Goal: Task Accomplishment & Management: Manage account settings

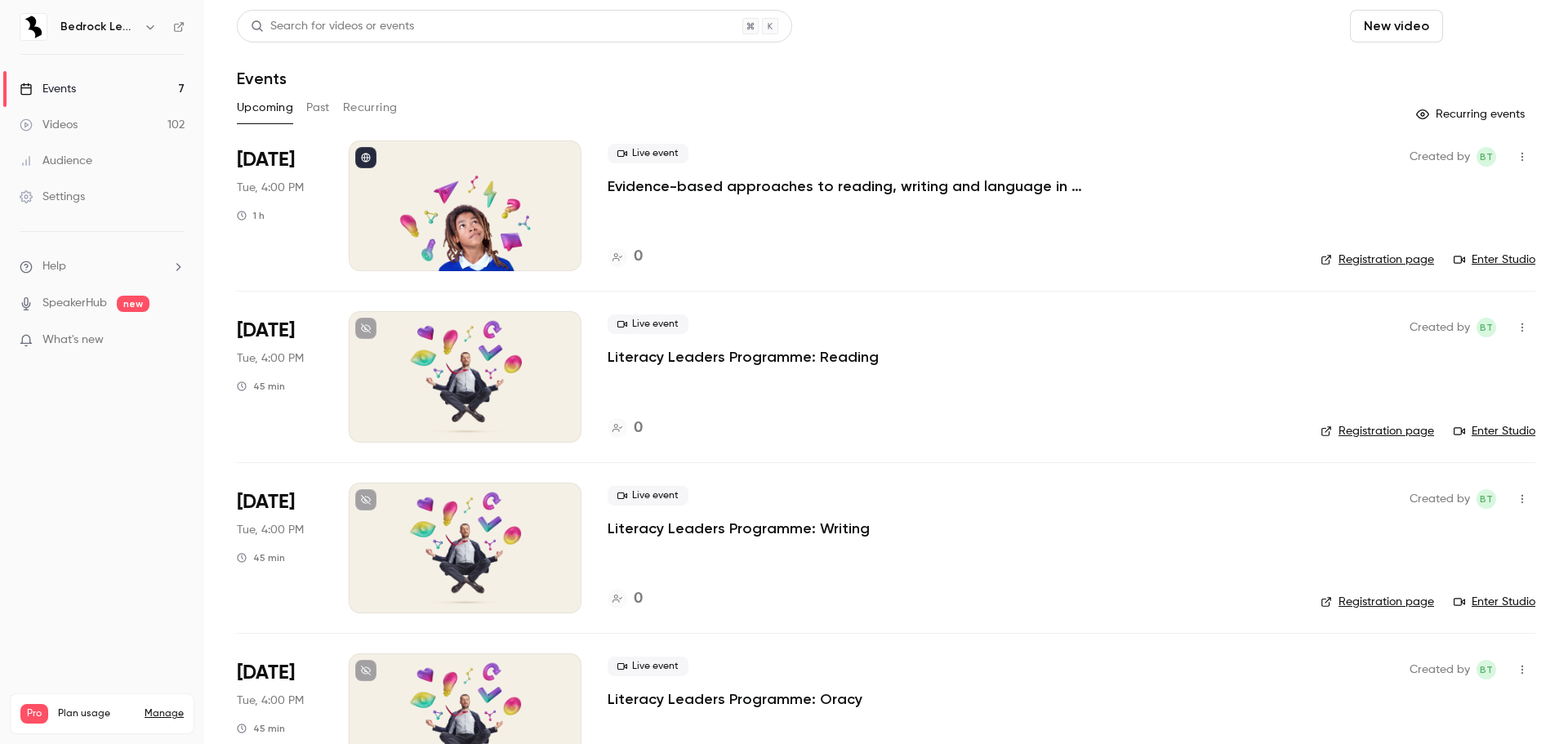
click at [1483, 25] on button "Schedule" at bounding box center [1493, 25] width 86 height 32
click at [1447, 70] on div "One time event" at bounding box center [1447, 70] width 124 height 17
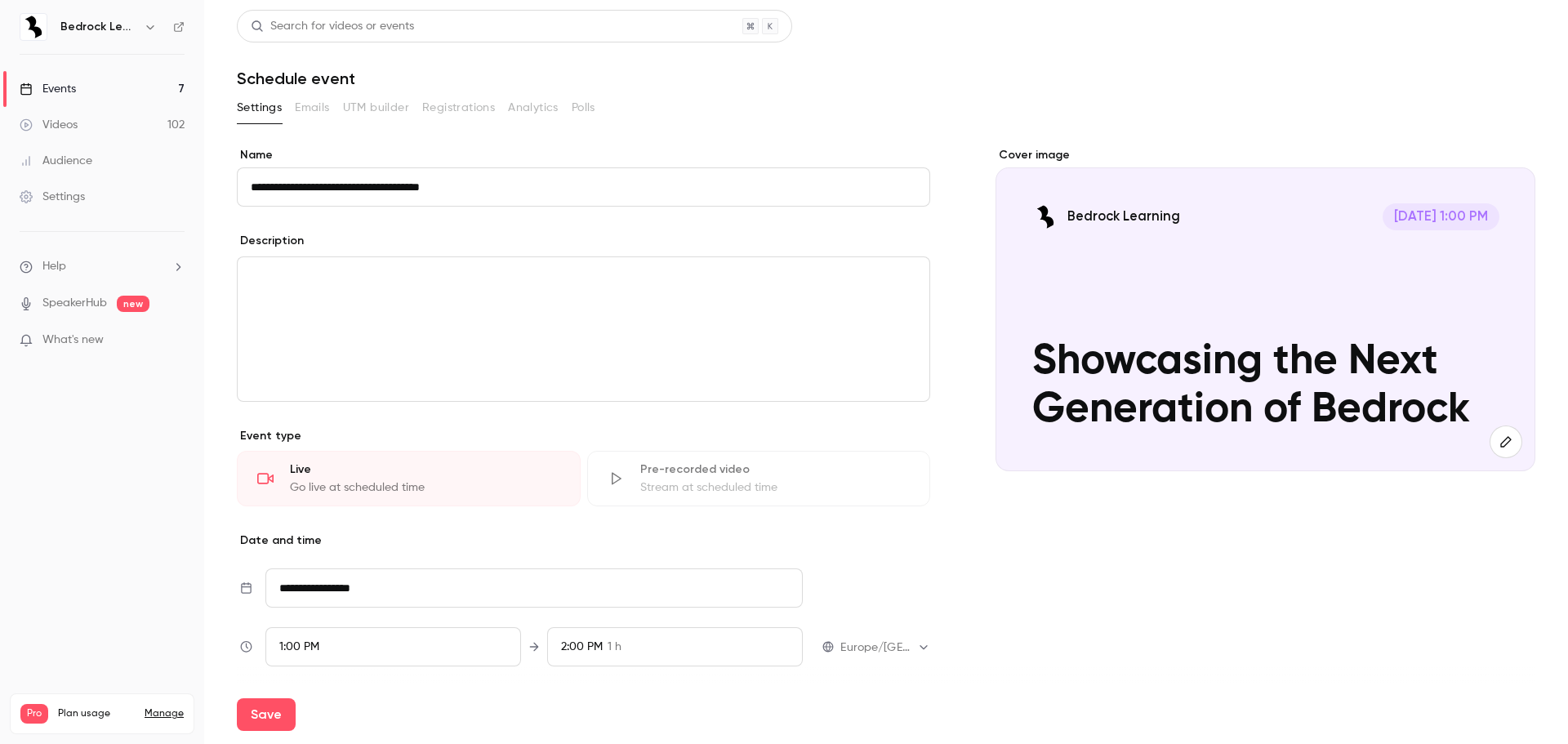
type input "**********"
click at [1501, 436] on icon "button" at bounding box center [1505, 441] width 11 height 11
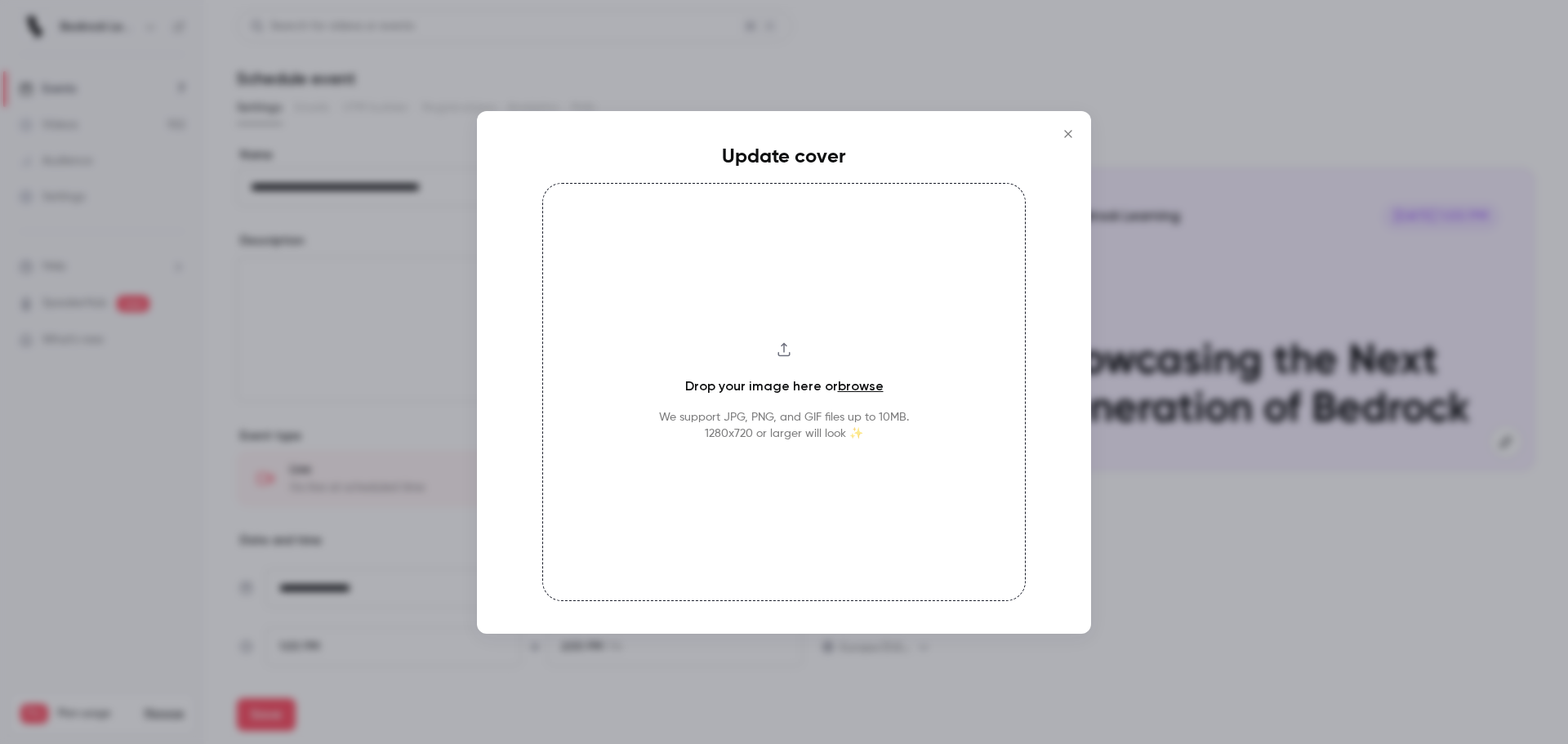
click at [845, 390] on link "browse" at bounding box center [860, 386] width 46 height 16
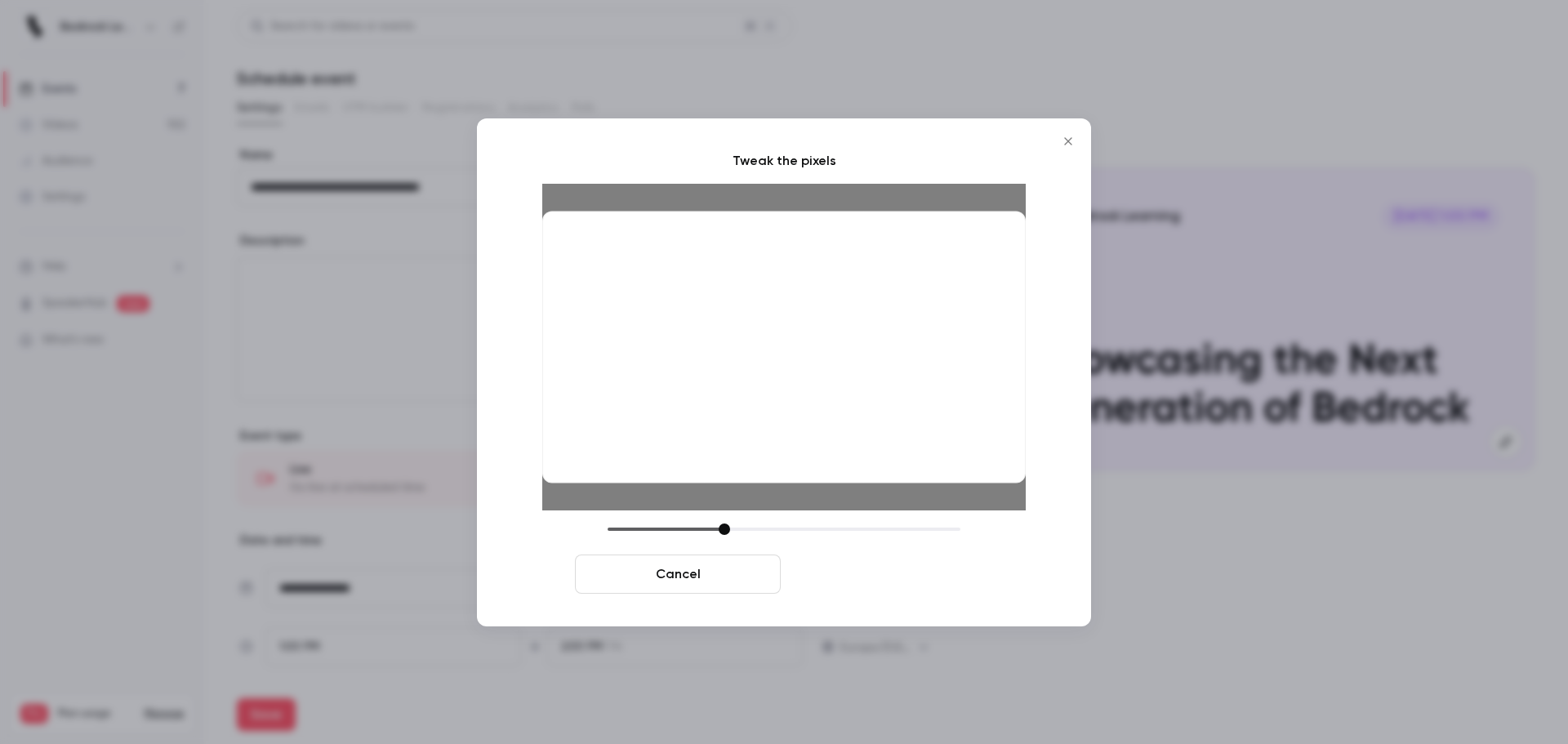
click at [869, 569] on button "Crop and save" at bounding box center [890, 574] width 206 height 39
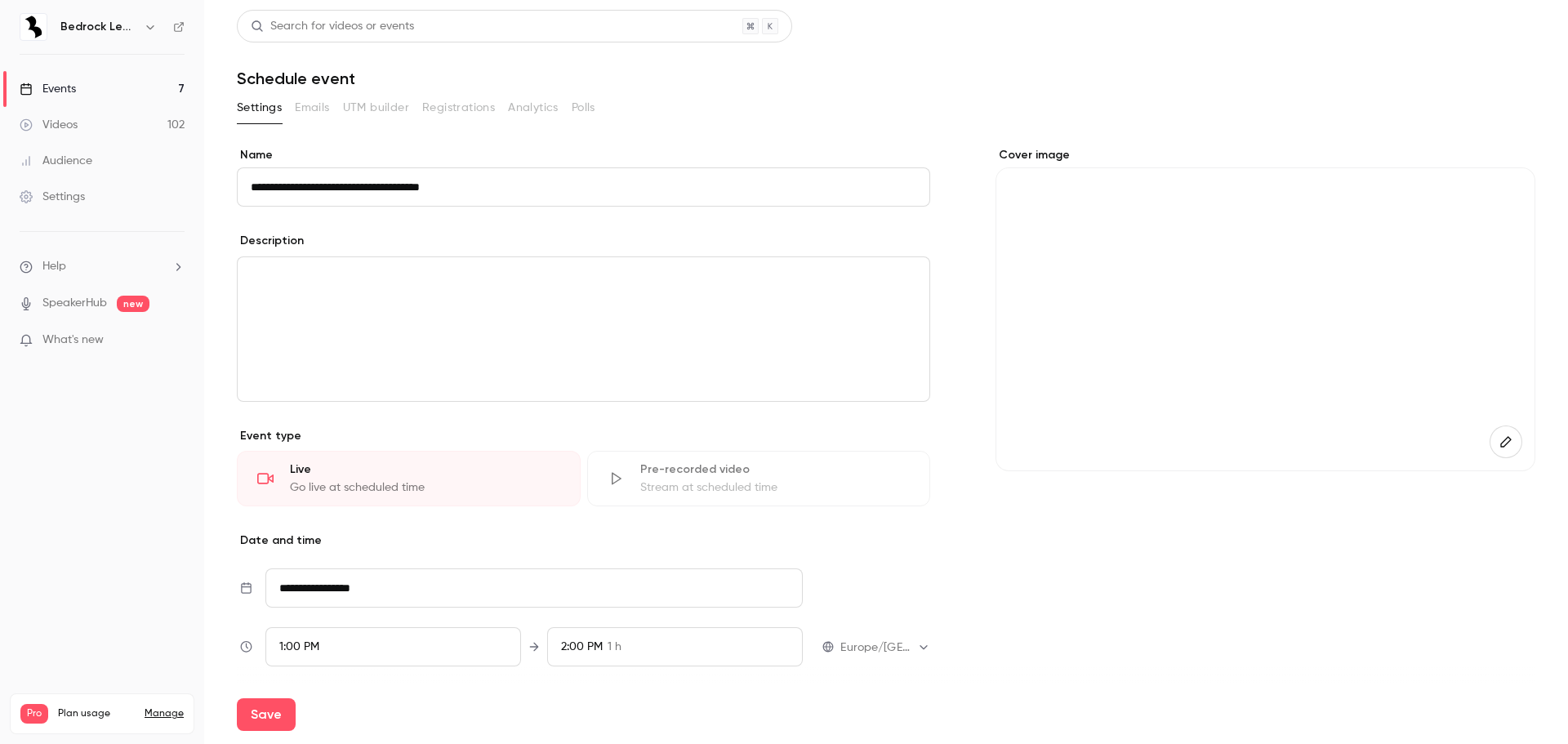
click at [293, 266] on div "editor" at bounding box center [584, 328] width 692 height 144
click at [390, 272] on p "editor" at bounding box center [584, 277] width 666 height 20
click at [350, 591] on input "**********" at bounding box center [535, 589] width 538 height 39
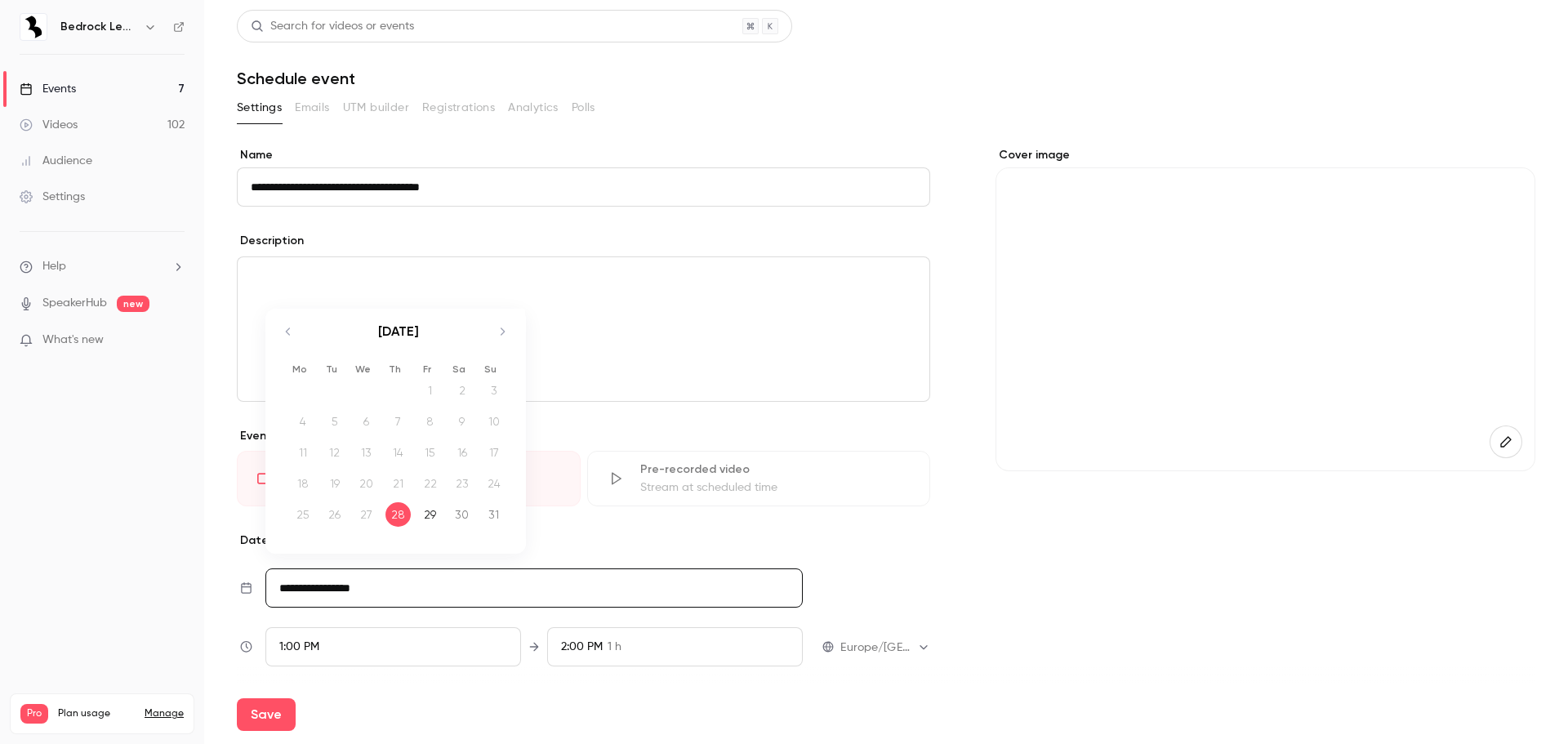
click at [500, 338] on icon "Move forward to switch to the next month." at bounding box center [502, 331] width 20 height 20
click at [400, 487] on div "20" at bounding box center [398, 483] width 25 height 24
type input "**********"
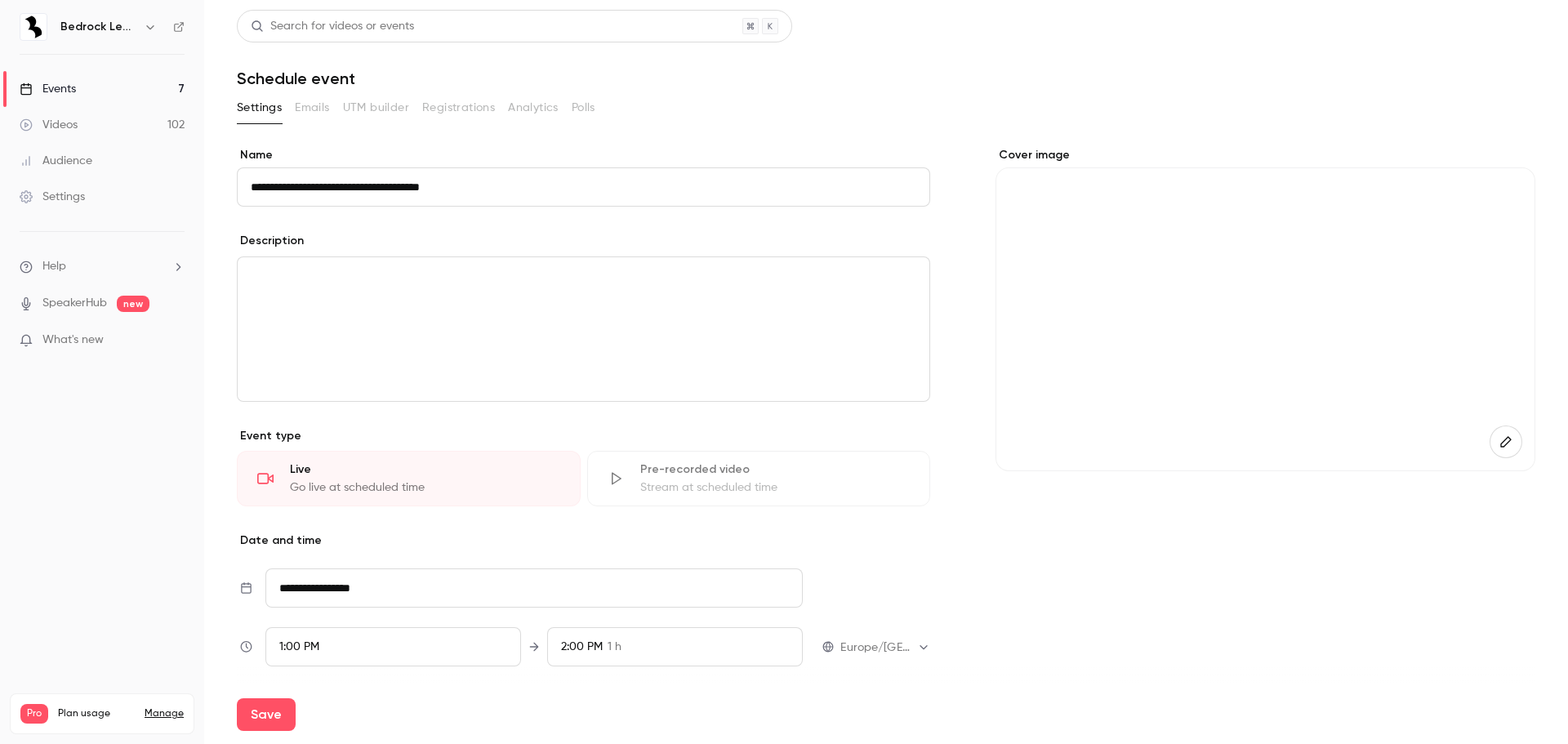
click at [376, 640] on div "1:00 PM" at bounding box center [394, 647] width 256 height 39
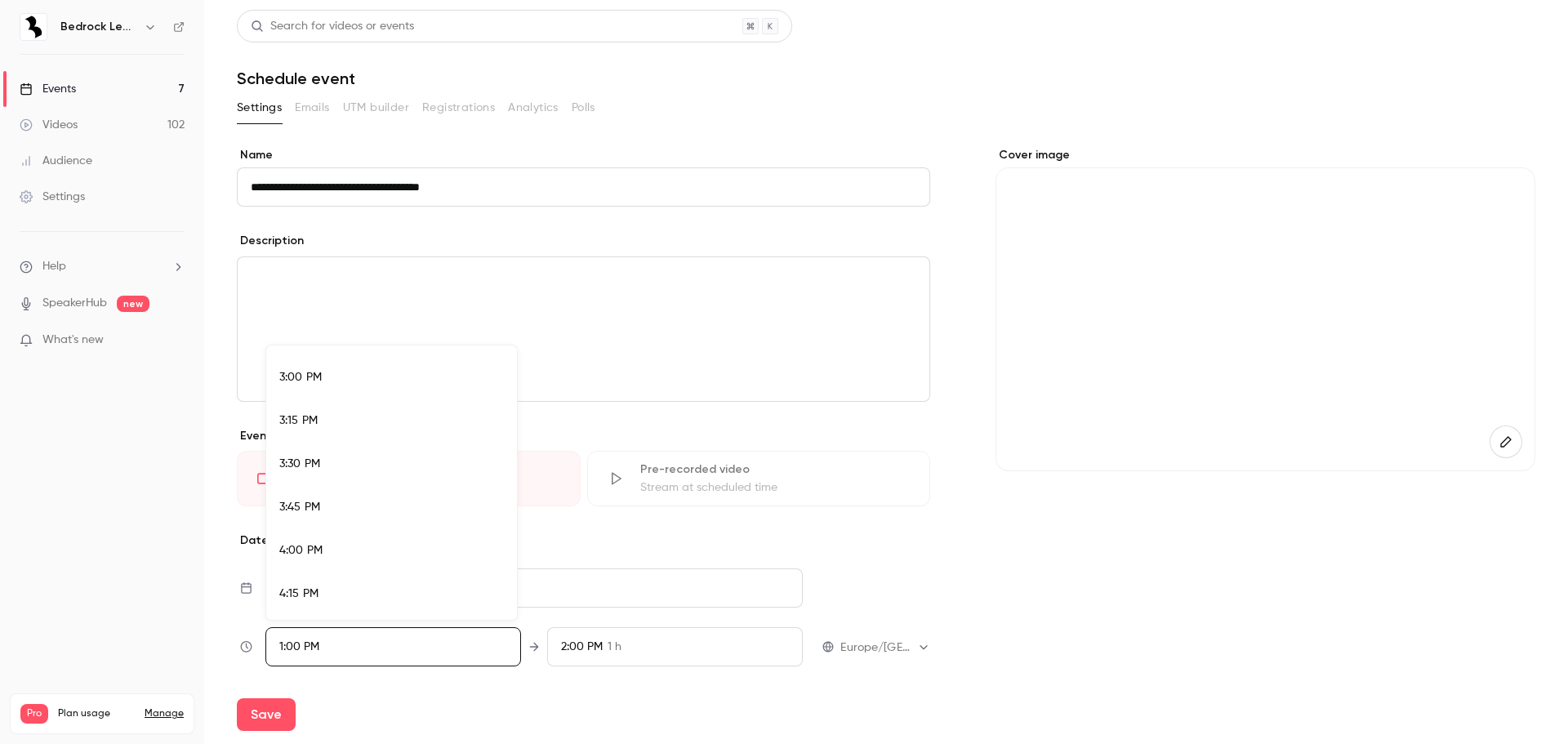
scroll to position [2590, 0]
click at [347, 542] on div "4:00 PM" at bounding box center [392, 548] width 225 height 18
click at [625, 649] on div at bounding box center [784, 372] width 1568 height 744
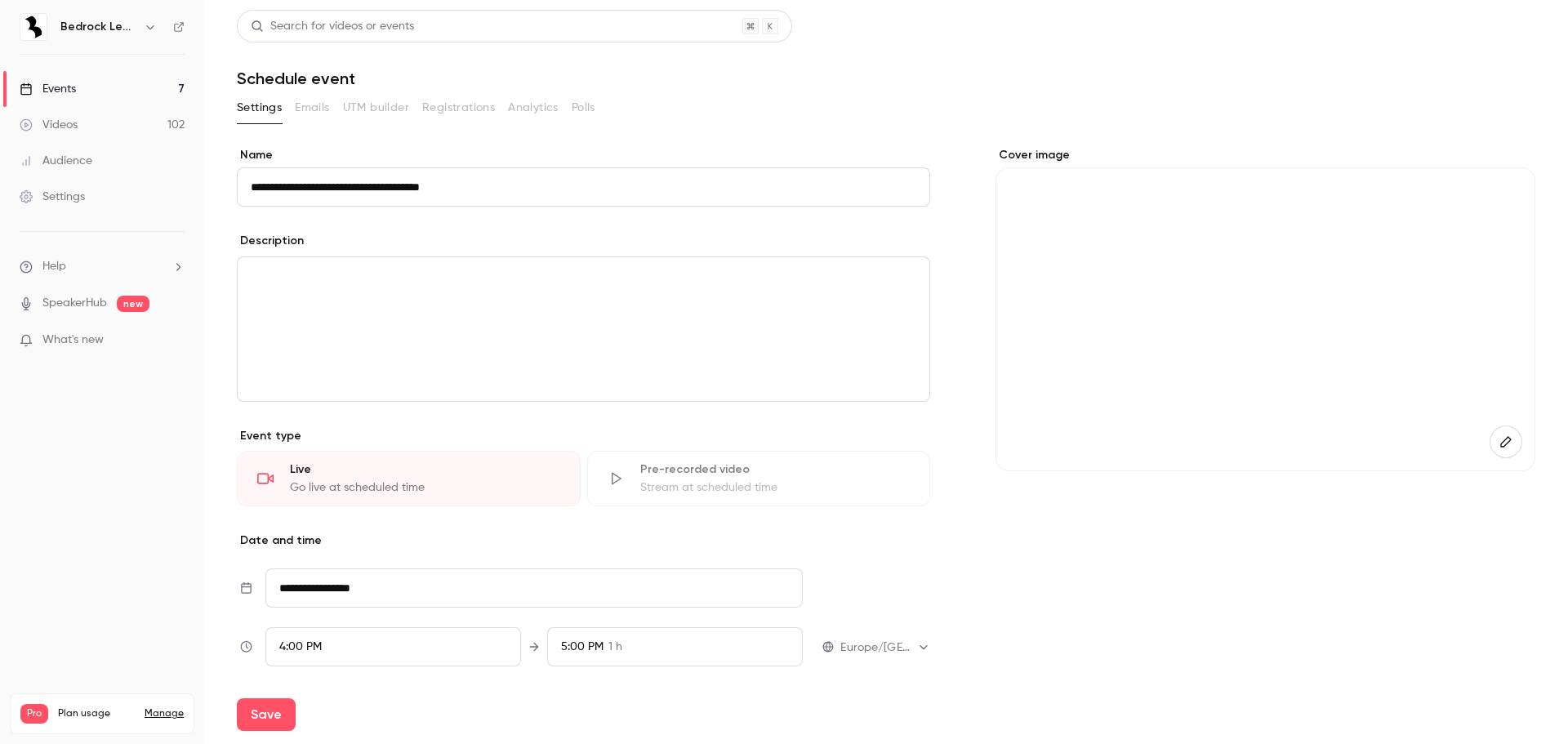
click at [320, 369] on div "editor" at bounding box center [584, 328] width 692 height 144
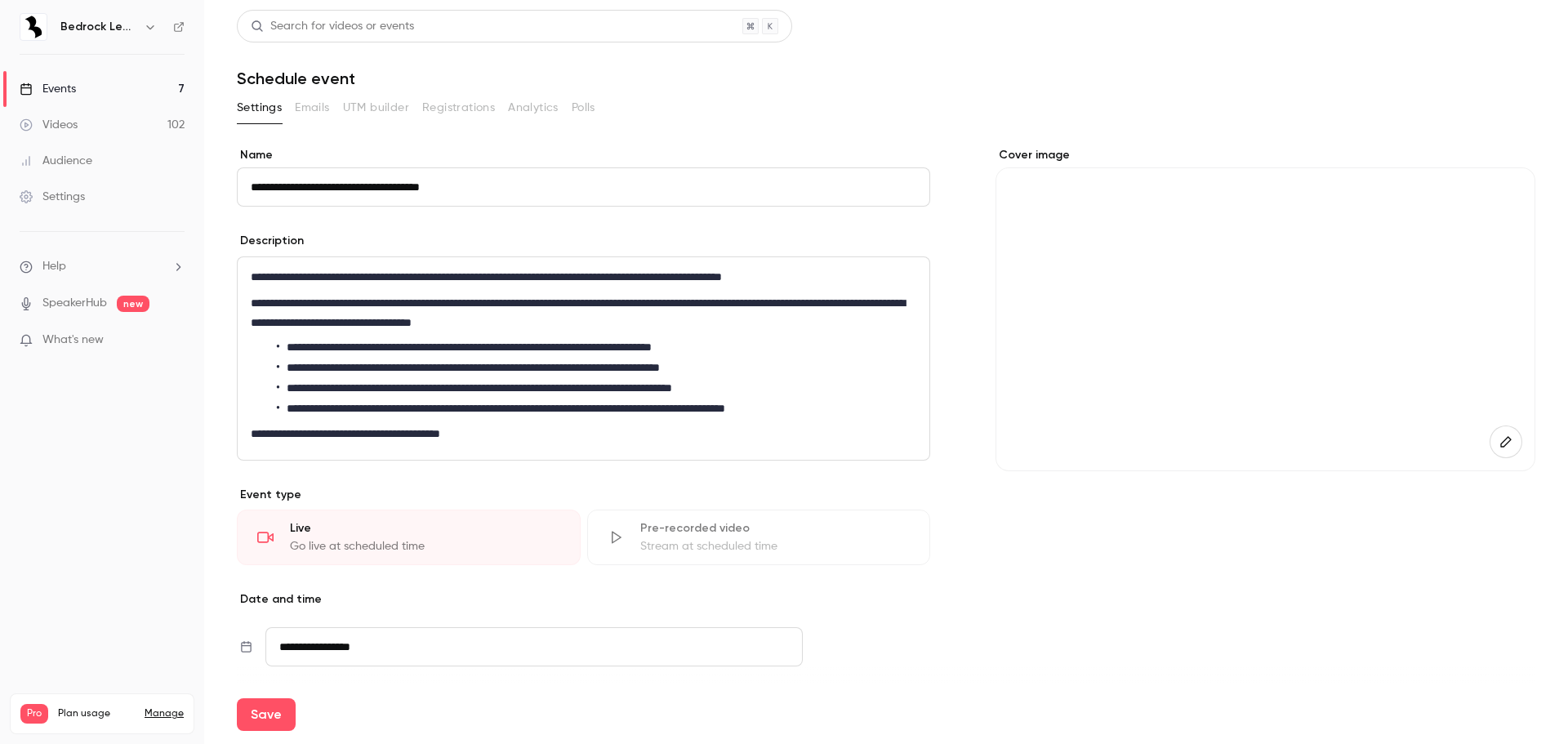
scroll to position [0, 0]
click at [835, 303] on p "**********" at bounding box center [581, 313] width 659 height 39
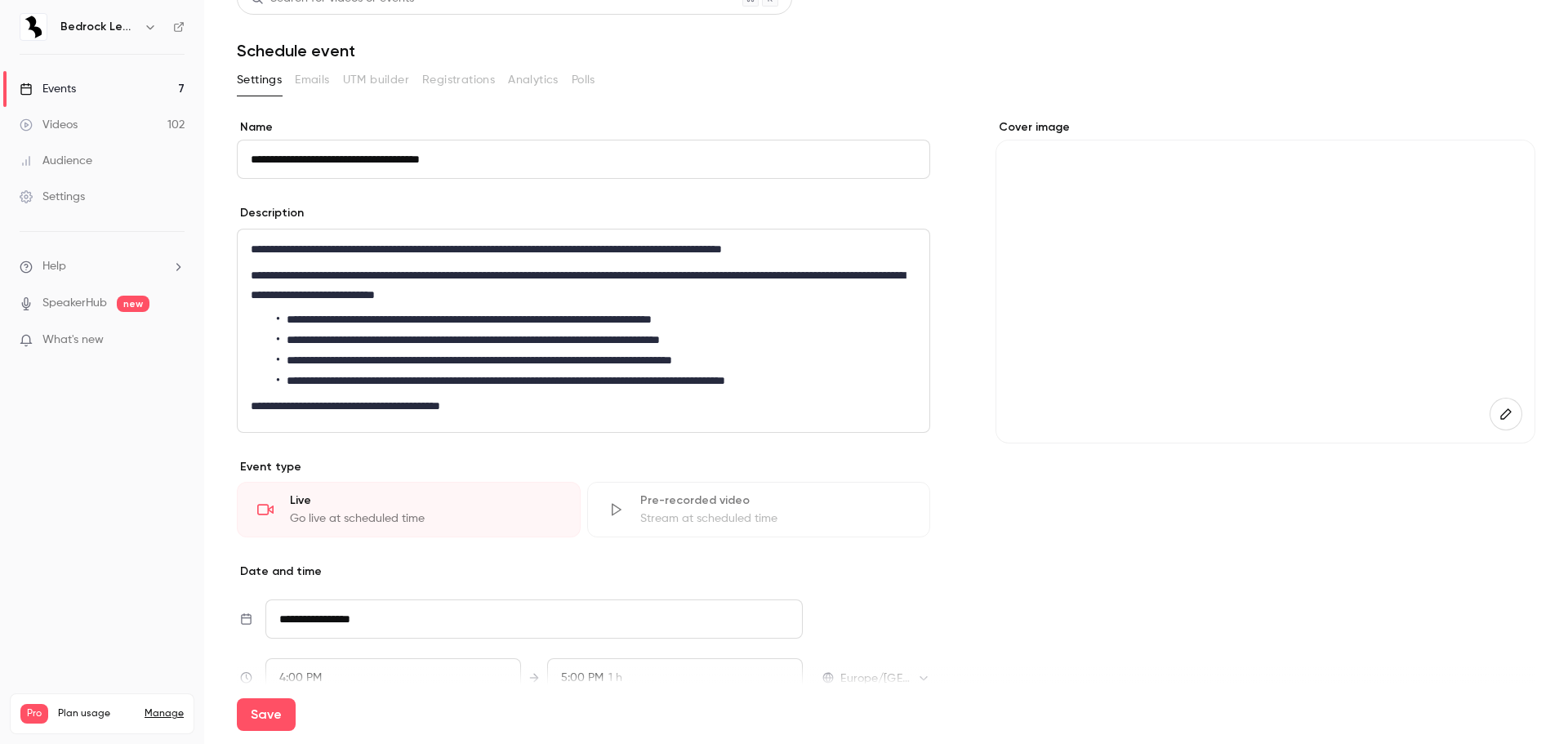
scroll to position [28, 0]
click at [509, 405] on p "**********" at bounding box center [581, 405] width 659 height 20
drag, startPoint x: 529, startPoint y: 246, endPoint x: 497, endPoint y: 251, distance: 32.4
click at [497, 251] on p "**********" at bounding box center [581, 248] width 659 height 20
drag, startPoint x: 757, startPoint y: 319, endPoint x: 699, endPoint y: 321, distance: 58.0
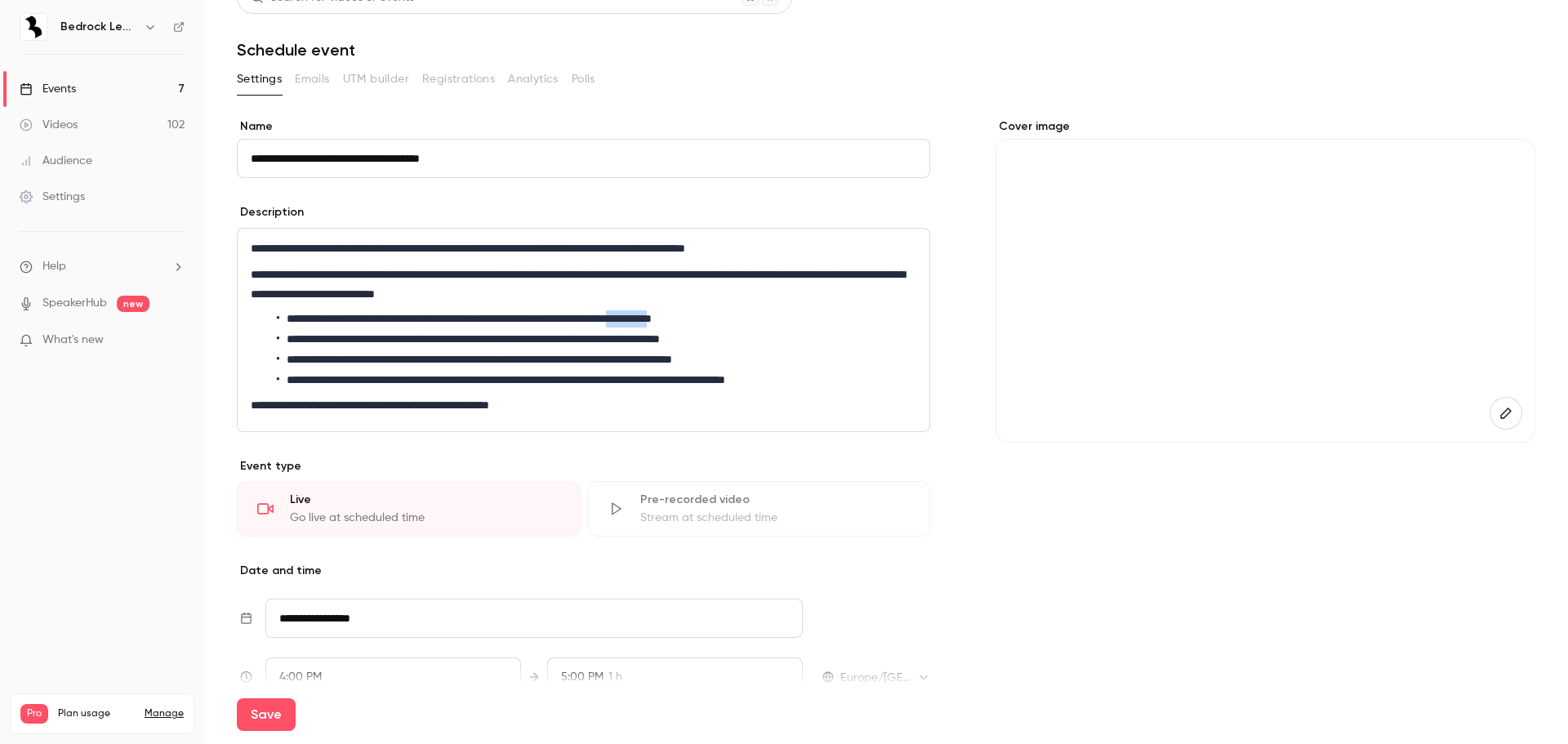
click at [699, 321] on li "**********" at bounding box center [593, 320] width 633 height 18
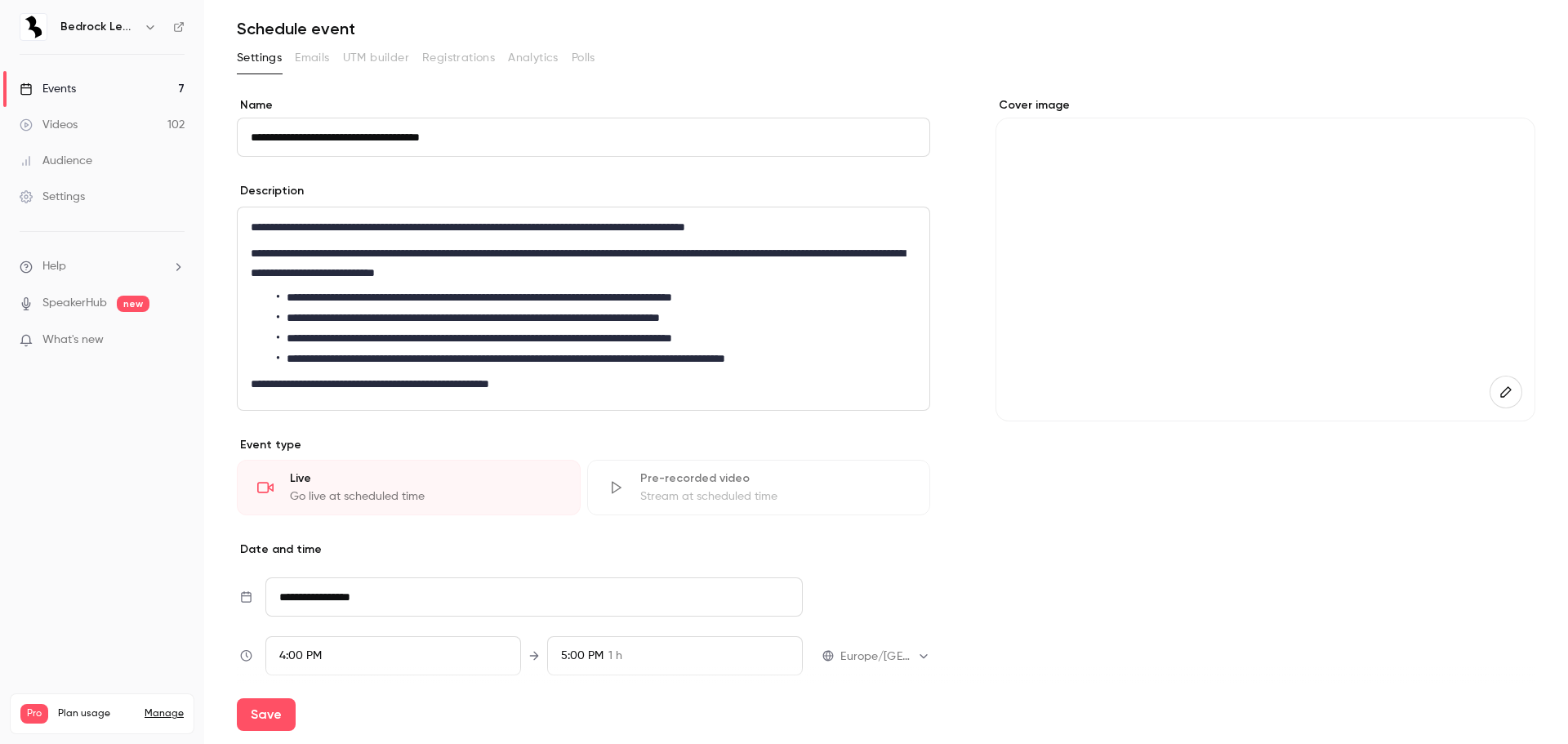
scroll to position [51, 0]
drag, startPoint x: 400, startPoint y: 295, endPoint x: 360, endPoint y: 296, distance: 40.0
click at [360, 296] on li "**********" at bounding box center [593, 297] width 633 height 18
click at [290, 296] on li "**********" at bounding box center [593, 297] width 633 height 18
drag, startPoint x: 410, startPoint y: 318, endPoint x: 340, endPoint y: 319, distance: 70.0
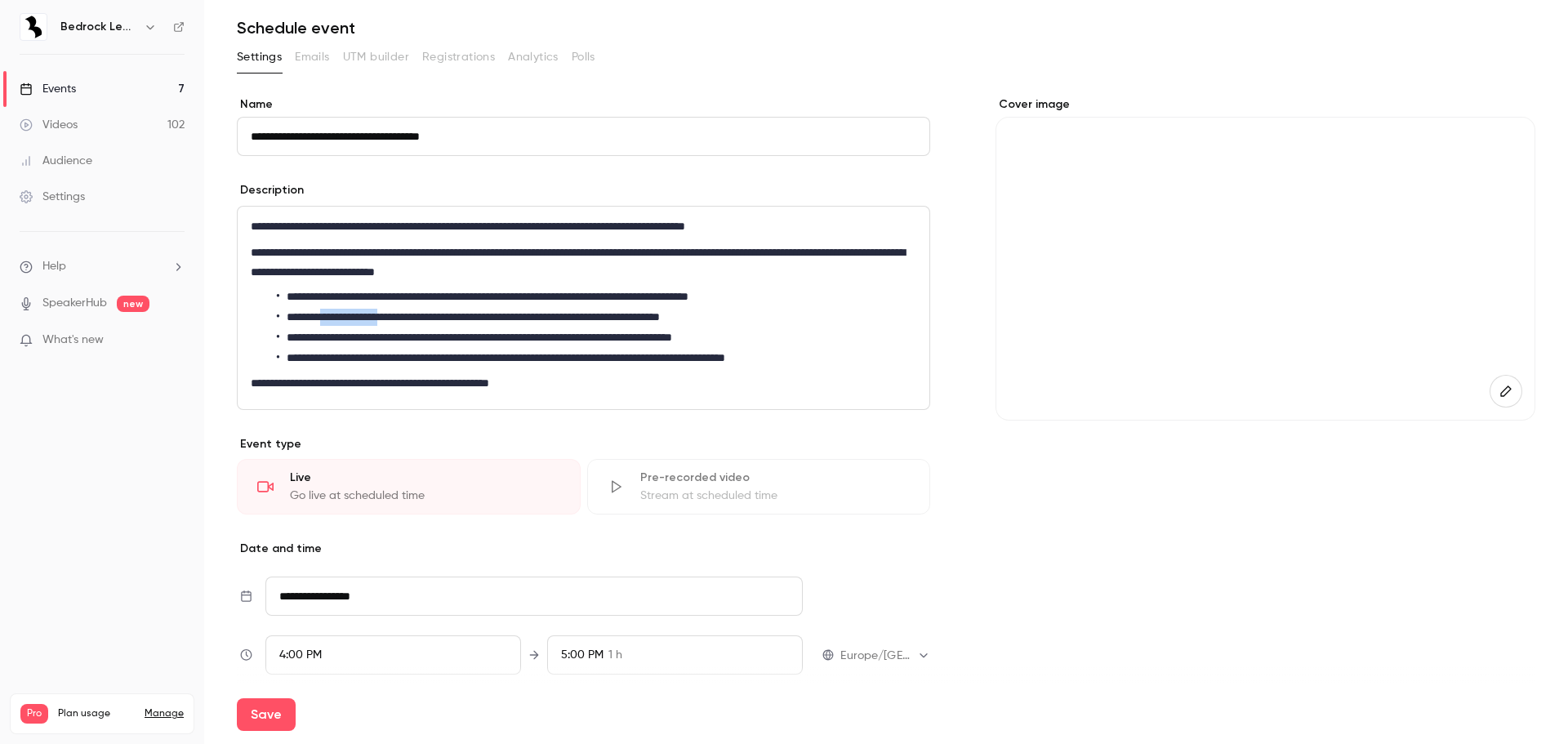
click at [340, 319] on li "**********" at bounding box center [593, 318] width 633 height 18
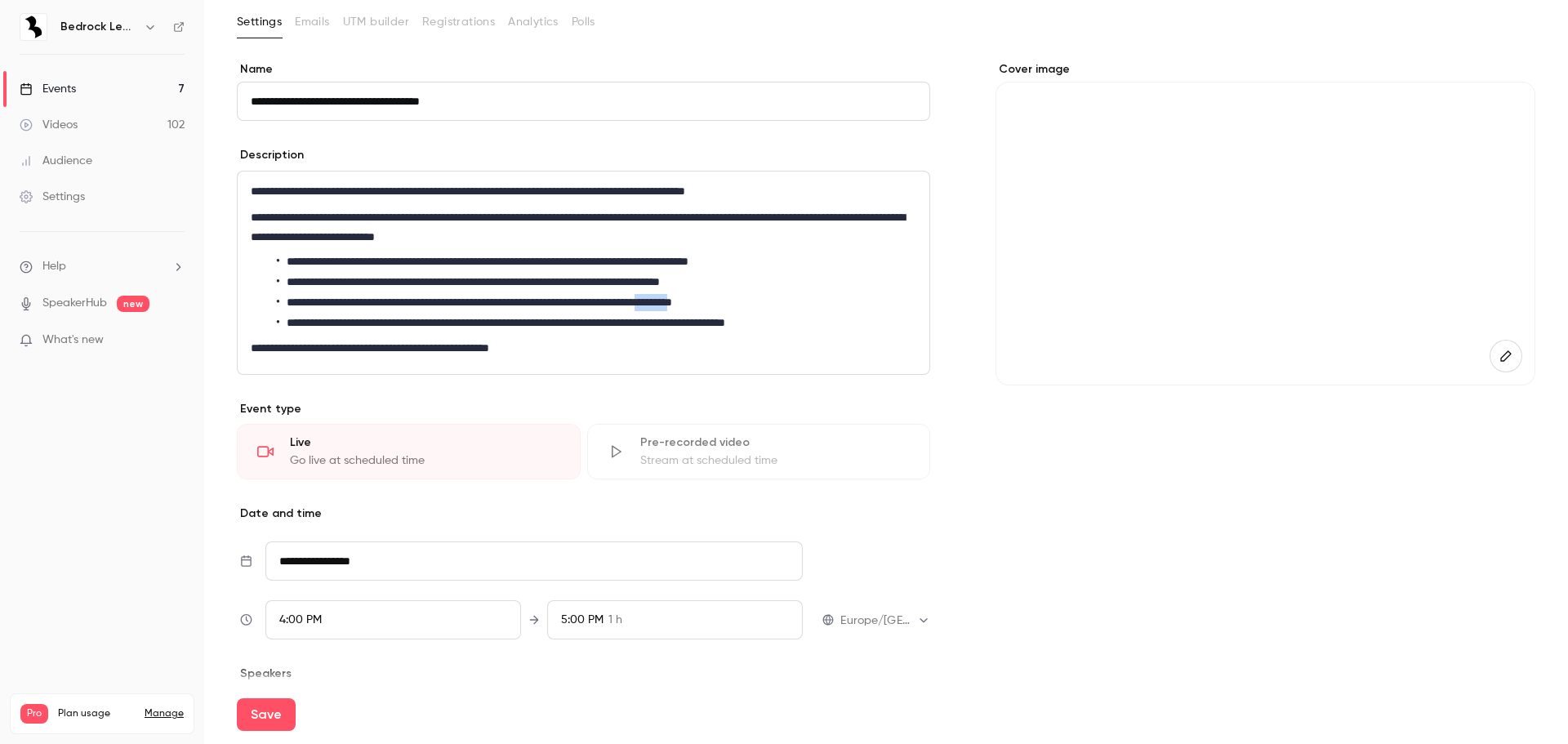
drag, startPoint x: 790, startPoint y: 299, endPoint x: 752, endPoint y: 301, distance: 38.1
click at [752, 301] on li "**********" at bounding box center [593, 303] width 633 height 18
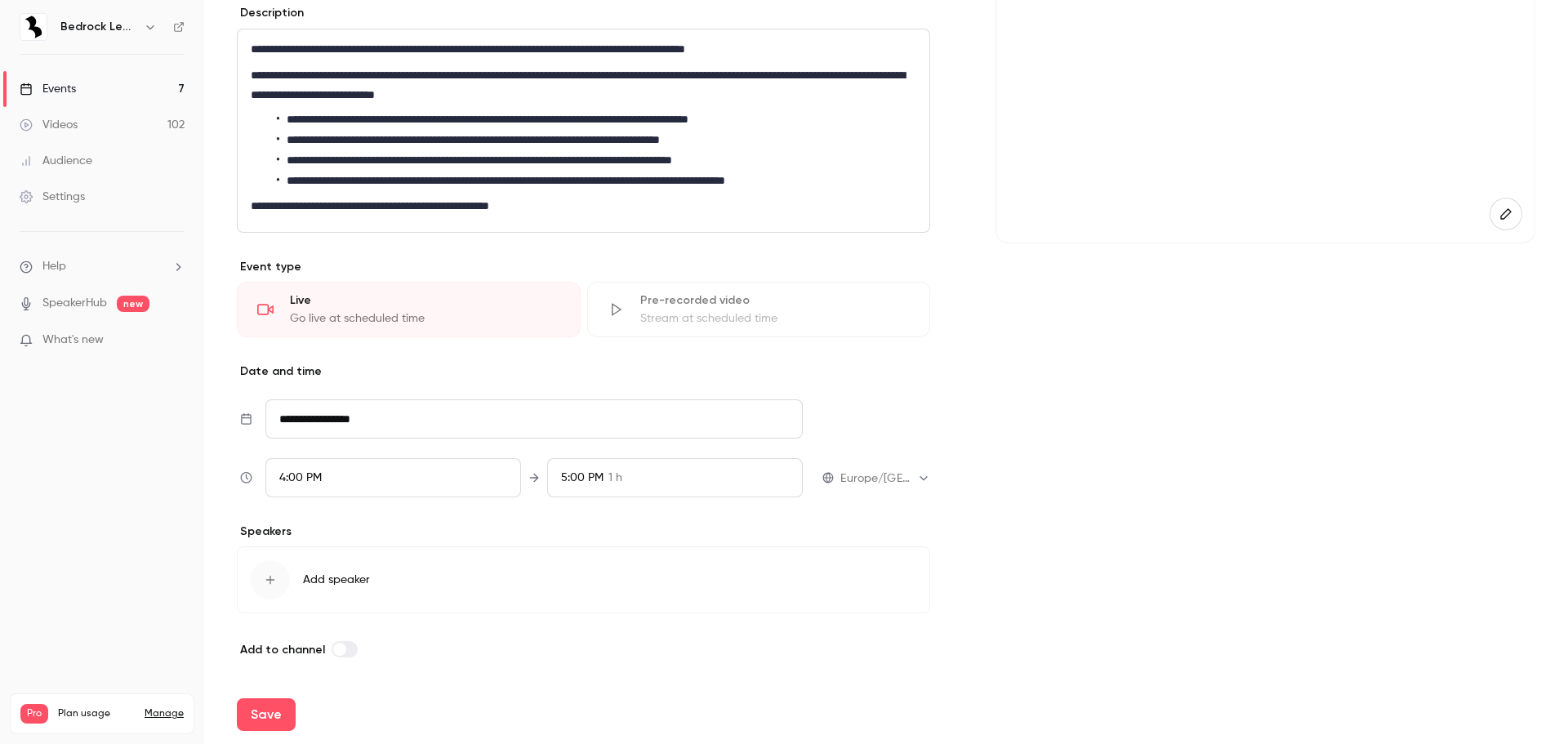
scroll to position [0, 0]
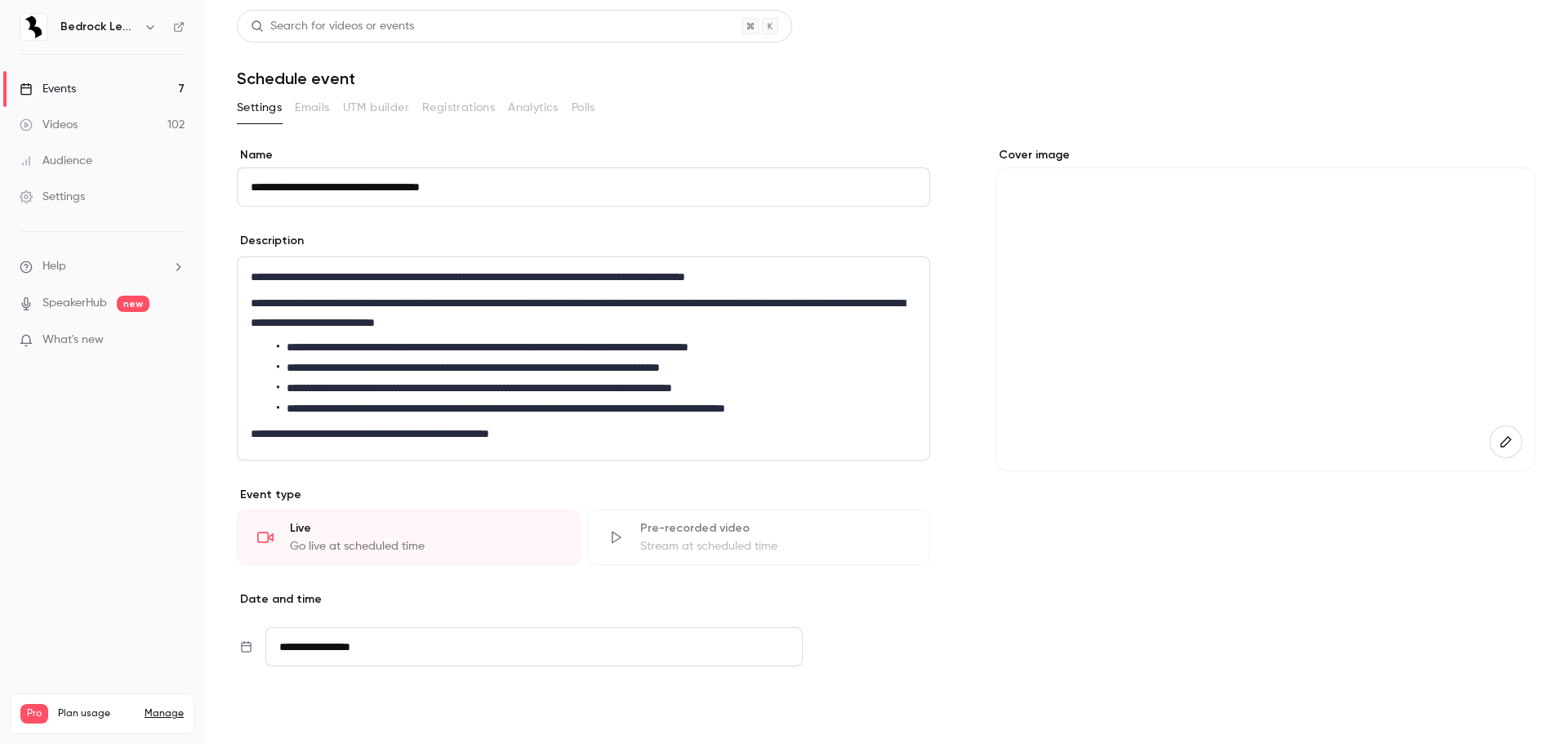
click at [275, 726] on button "Save" at bounding box center [266, 714] width 59 height 32
type input "**********"
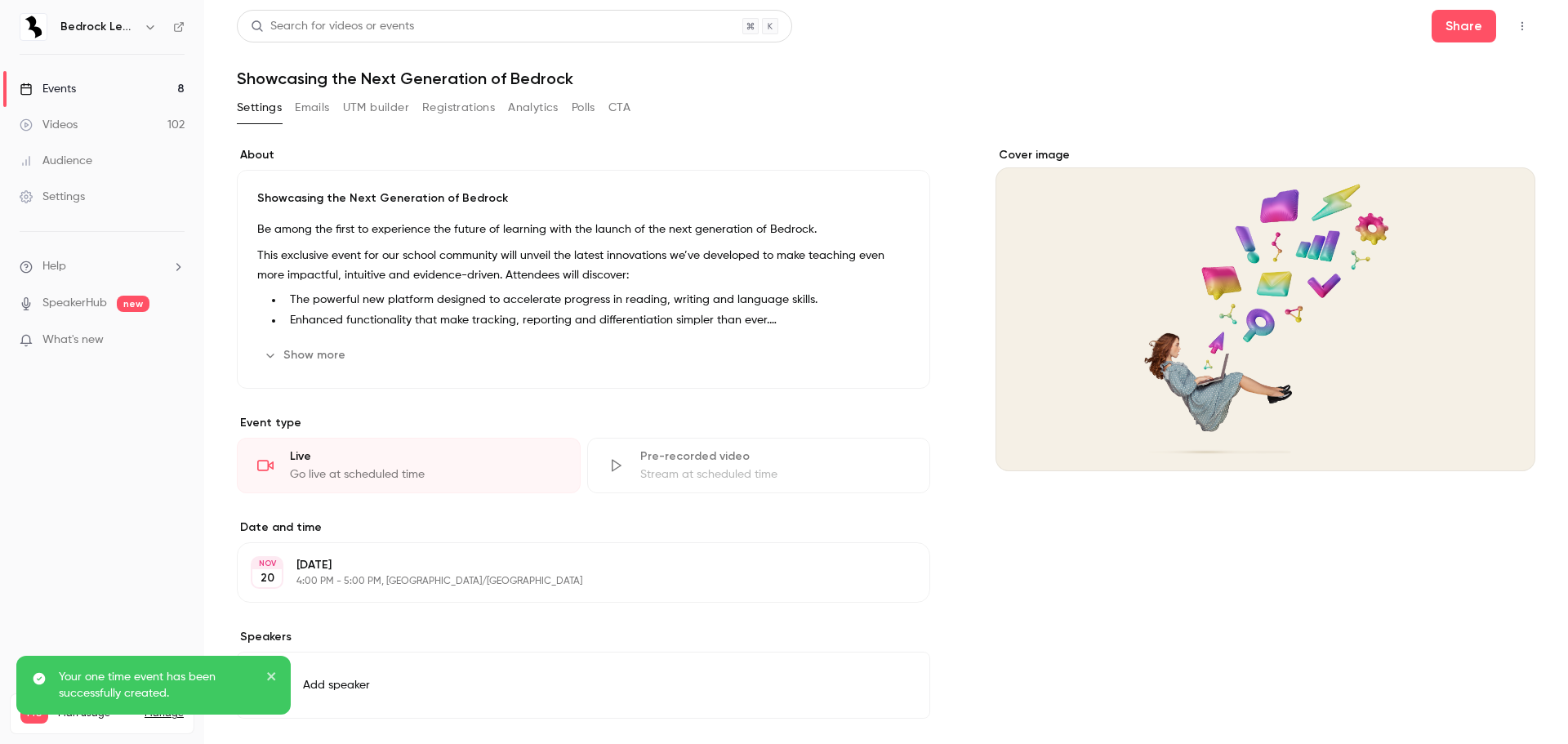
click at [79, 88] on link "Events 8" at bounding box center [102, 89] width 204 height 36
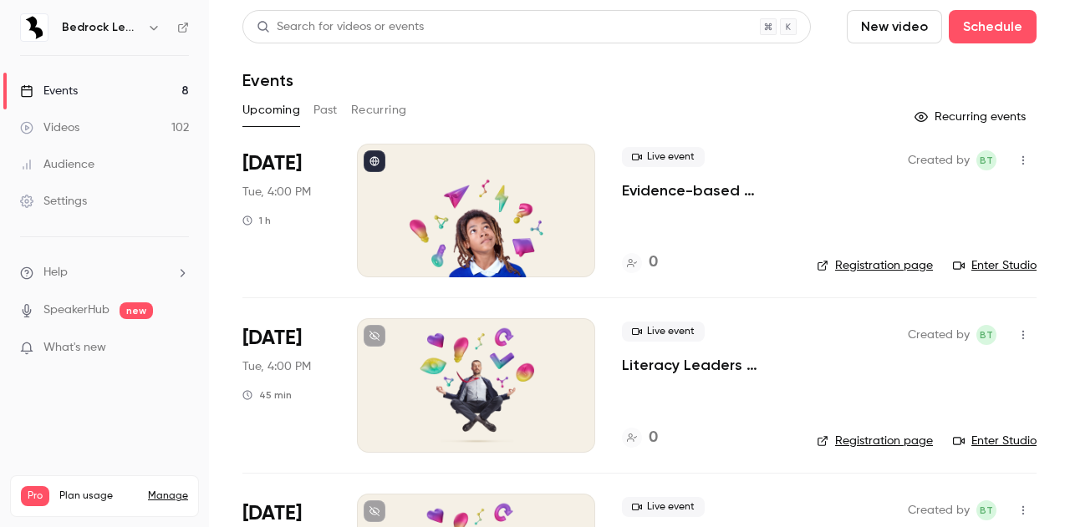
click at [655, 188] on p "Evidence-based approaches to reading, writing and language in 2025/26" at bounding box center [706, 190] width 168 height 20
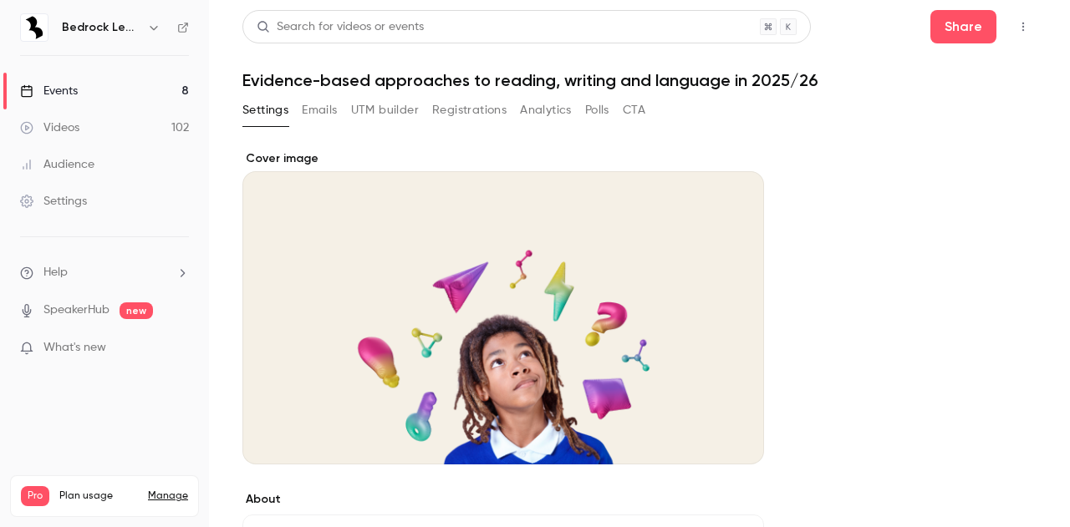
click at [1016, 26] on icon "button" at bounding box center [1022, 27] width 13 height 12
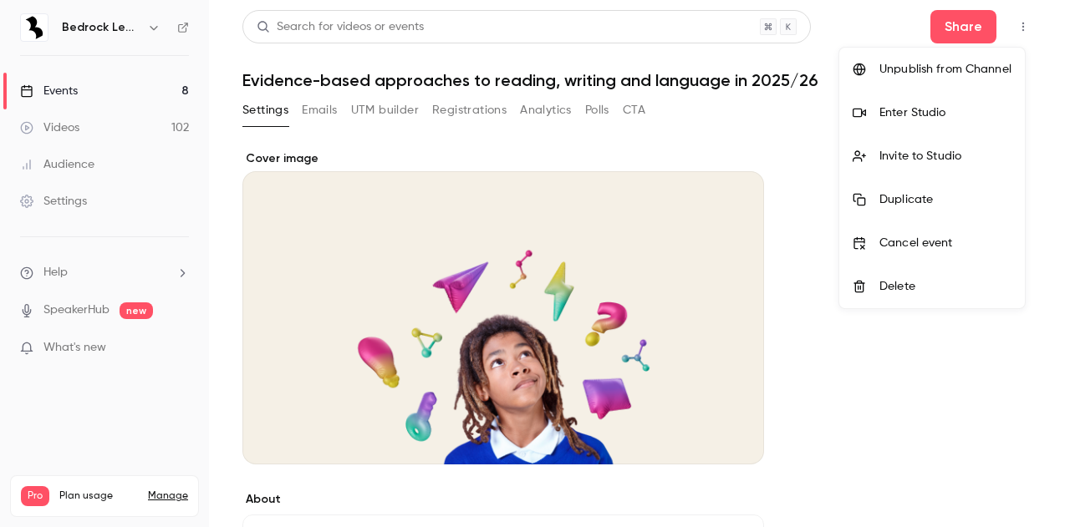
click at [929, 156] on div "Invite to Studio" at bounding box center [945, 156] width 132 height 17
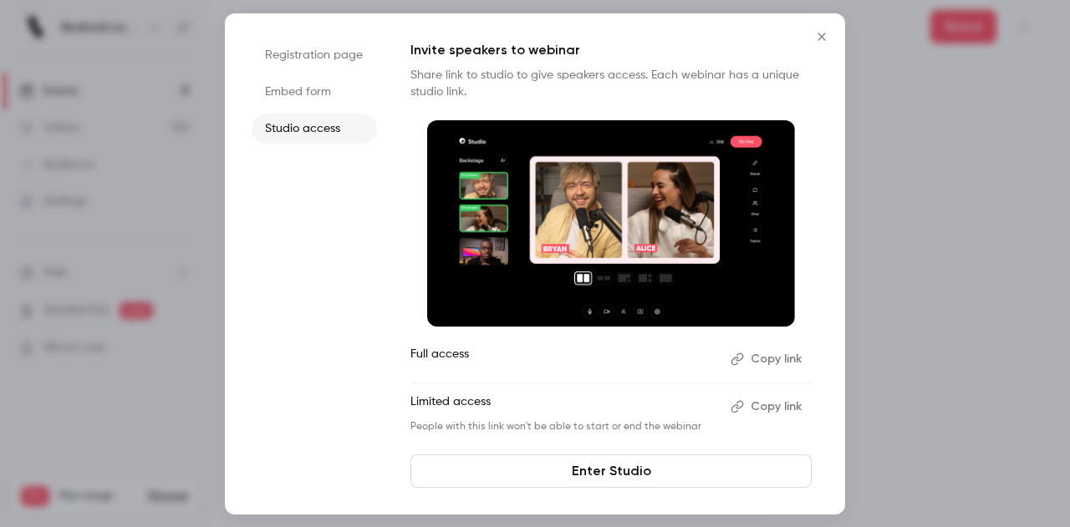
click at [768, 361] on button "Copy link" at bounding box center [768, 359] width 88 height 27
click at [822, 38] on icon "Close" at bounding box center [821, 37] width 8 height 8
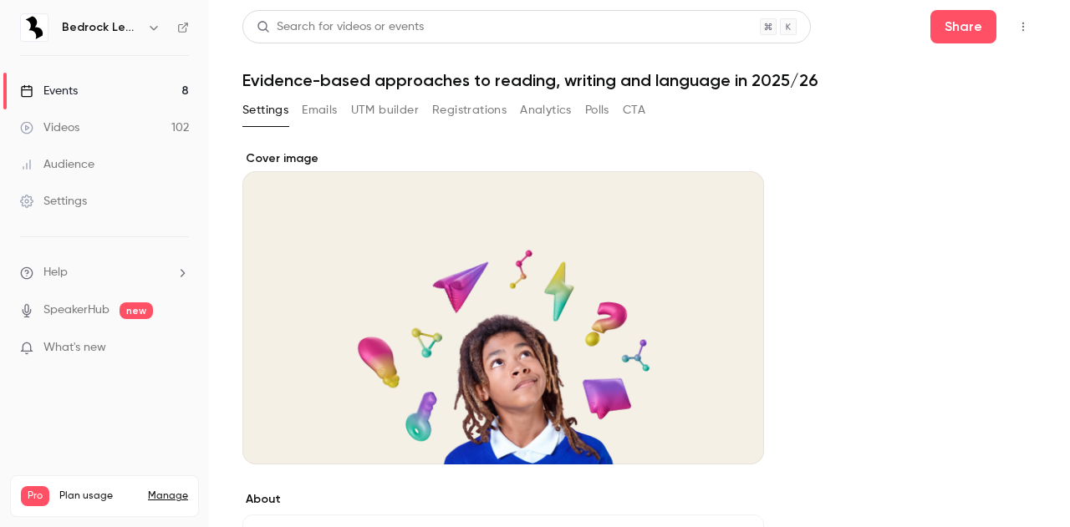
click at [74, 79] on link "Events 8" at bounding box center [104, 91] width 209 height 37
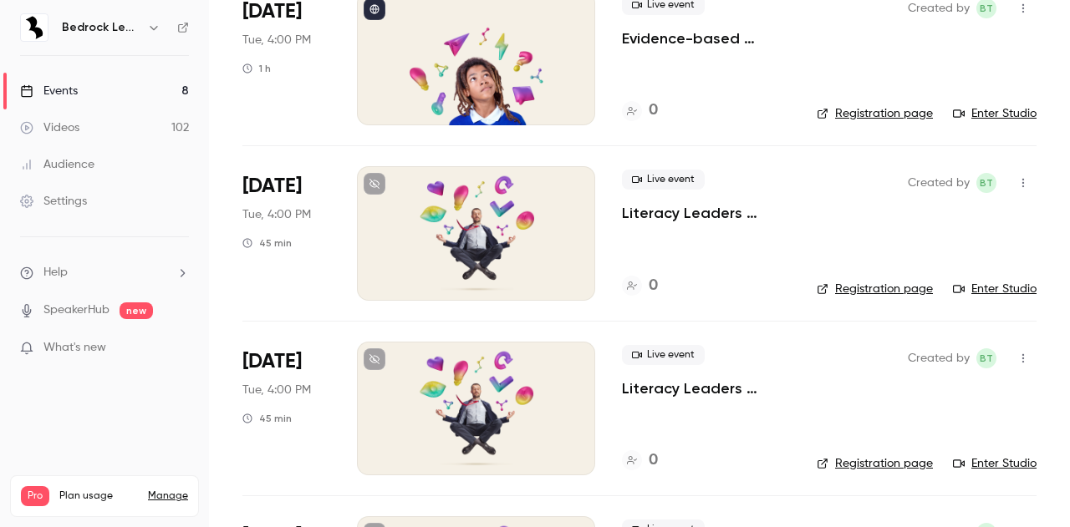
scroll to position [152, 0]
click at [663, 220] on p "Literacy Leaders Programme: Reading" at bounding box center [706, 213] width 168 height 20
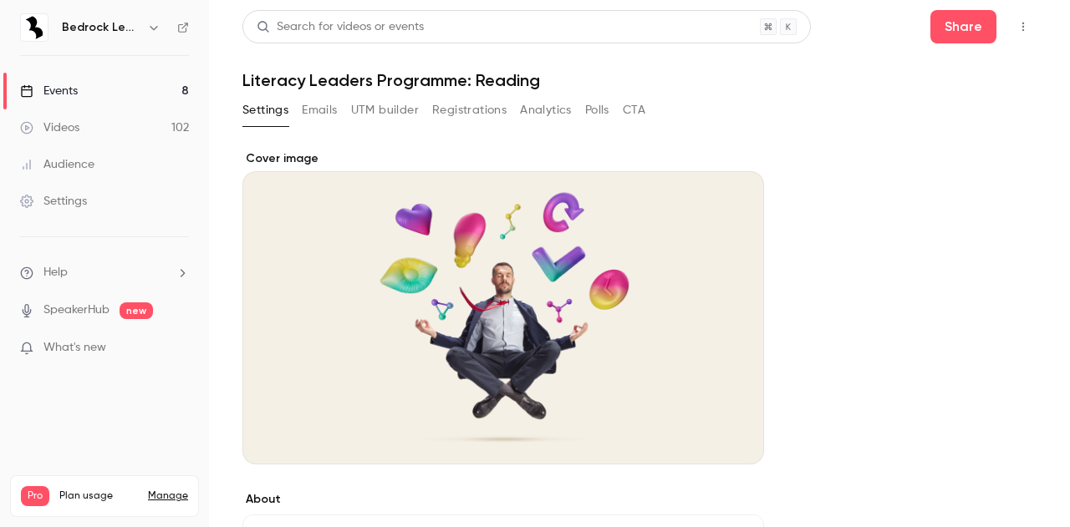
click at [1016, 29] on icon "button" at bounding box center [1022, 27] width 13 height 12
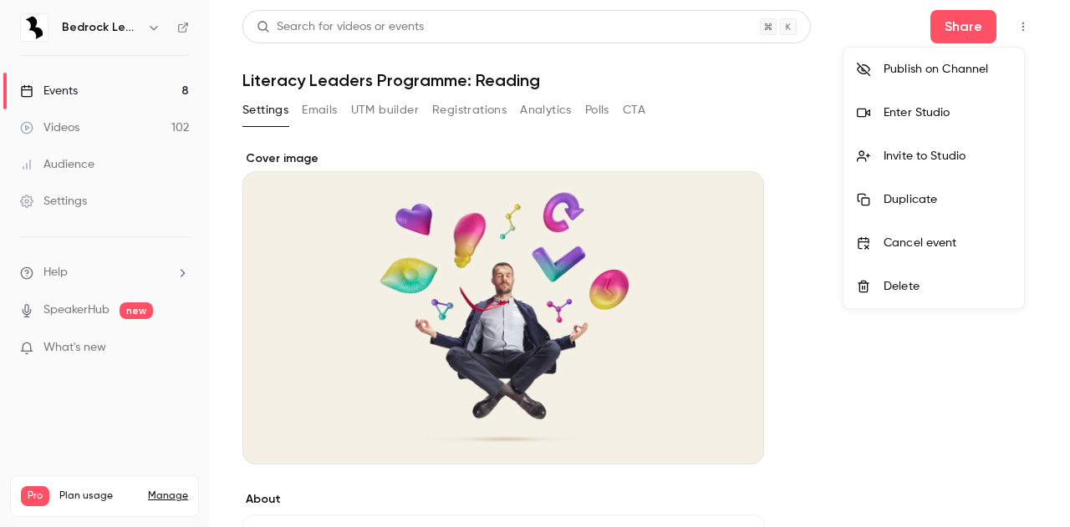
click at [955, 155] on div "Invite to Studio" at bounding box center [946, 156] width 127 height 17
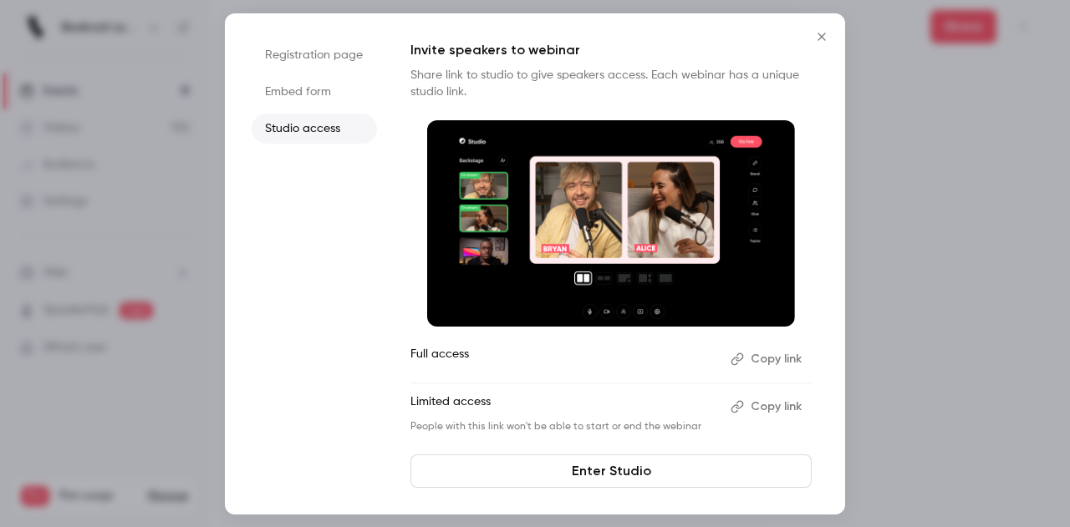
click at [760, 361] on button "Copy link" at bounding box center [768, 359] width 88 height 27
click at [813, 30] on icon "Close" at bounding box center [821, 36] width 20 height 13
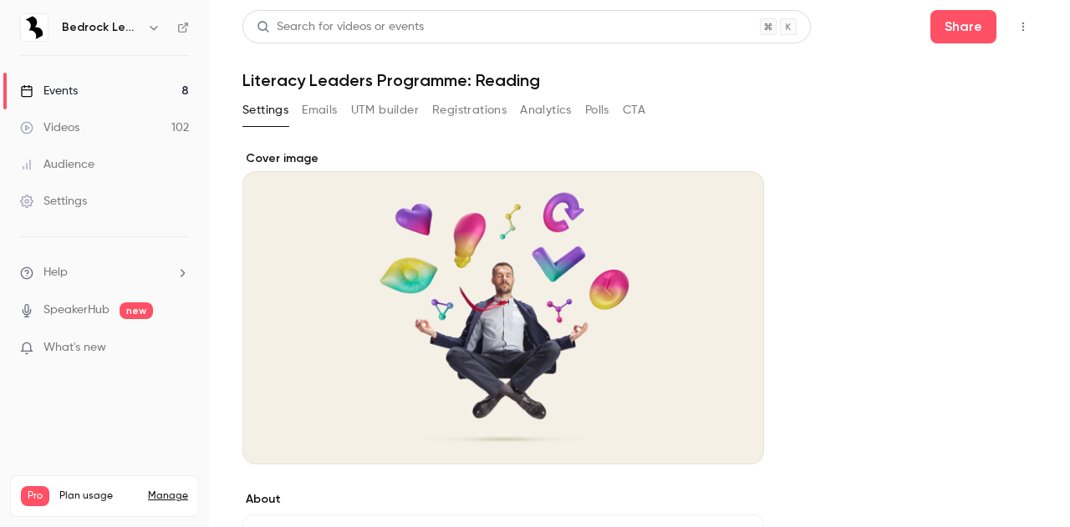
click at [105, 85] on link "Events 8" at bounding box center [104, 91] width 209 height 37
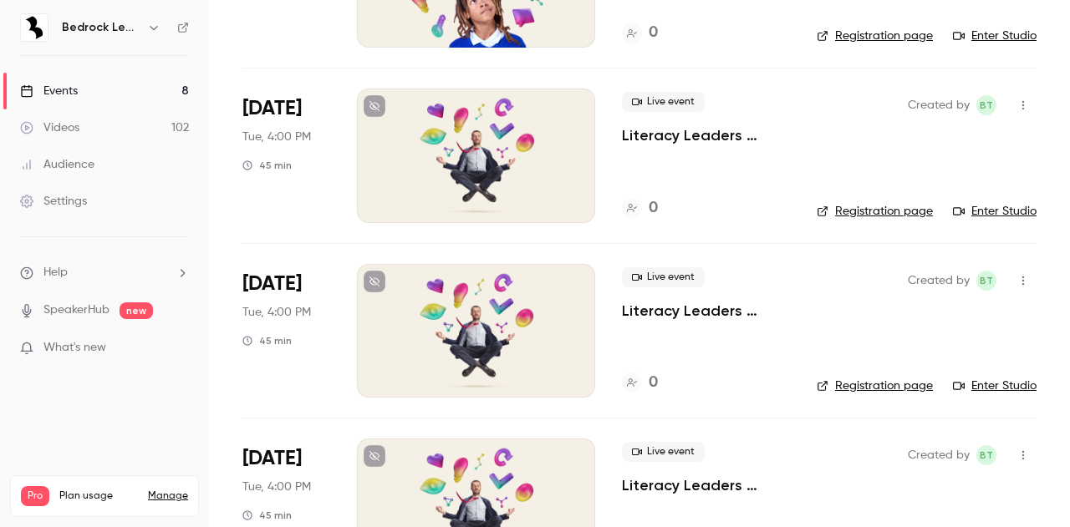
scroll to position [248, 0]
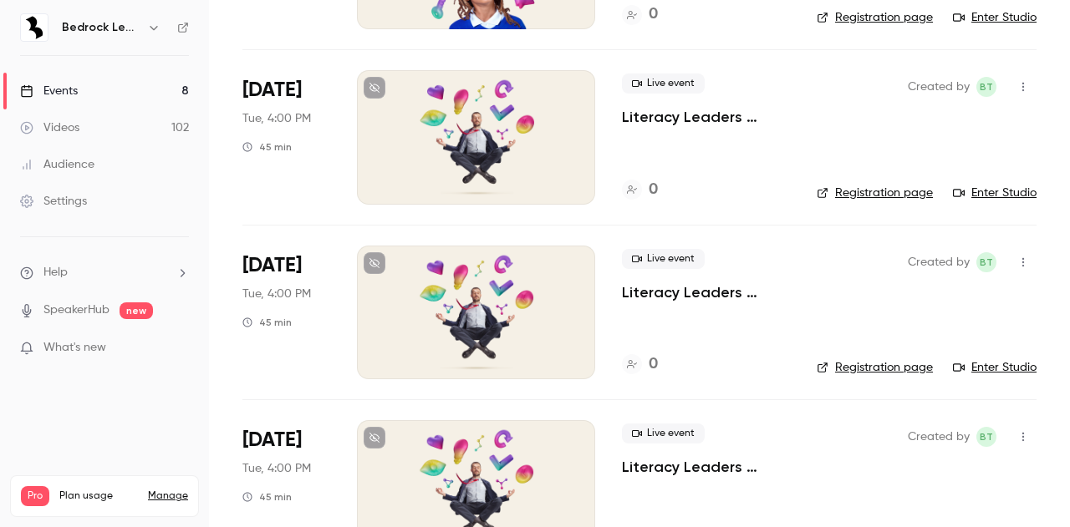
click at [519, 312] on div at bounding box center [476, 313] width 238 height 134
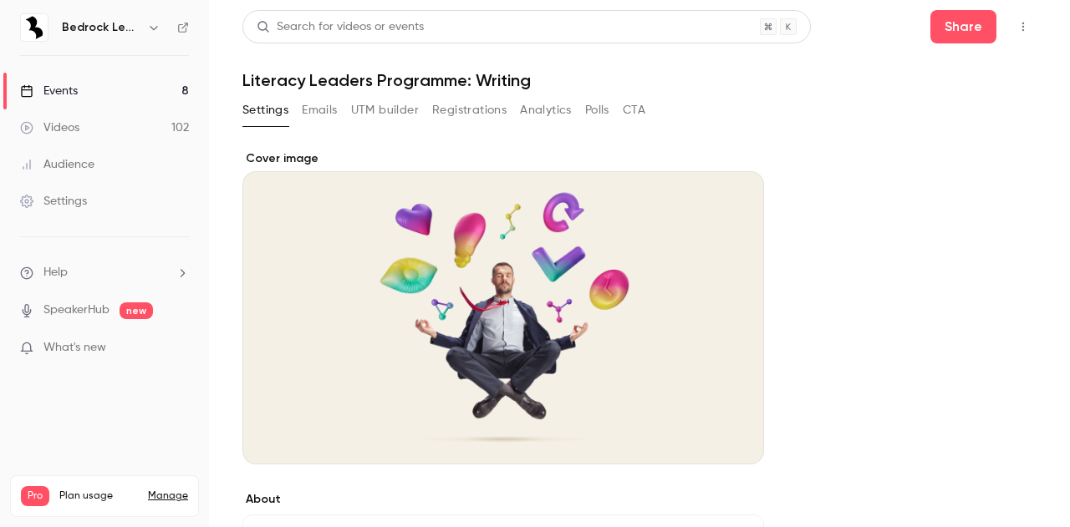
click at [1016, 31] on icon "button" at bounding box center [1022, 27] width 13 height 12
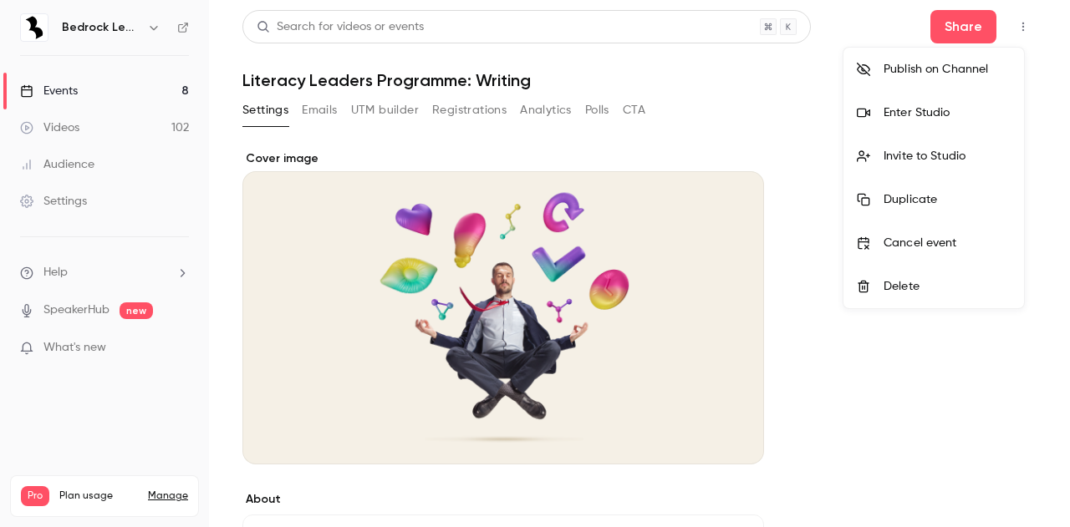
click at [917, 156] on div "Invite to Studio" at bounding box center [946, 156] width 127 height 17
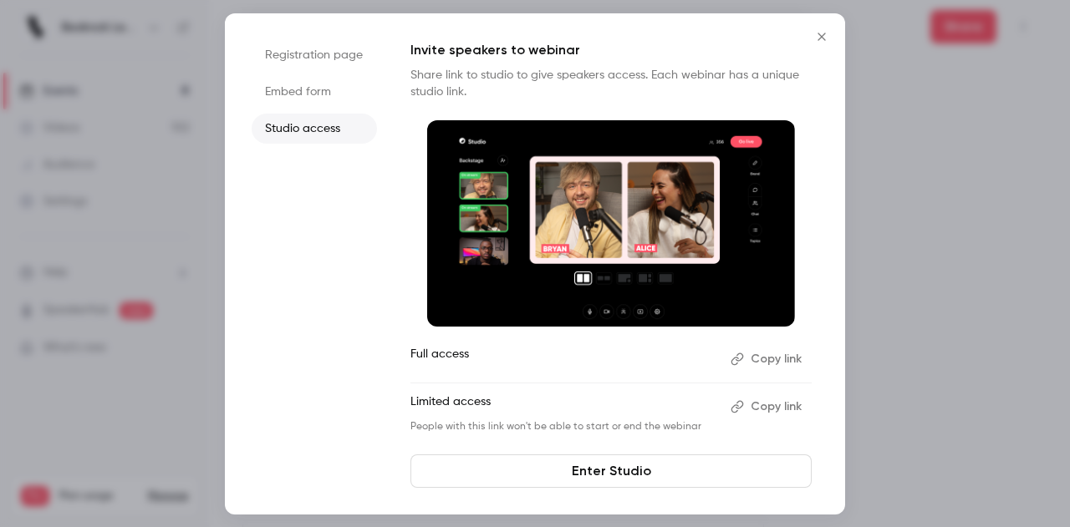
click at [755, 362] on button "Copy link" at bounding box center [768, 359] width 88 height 27
click at [816, 31] on icon "Close" at bounding box center [821, 36] width 20 height 13
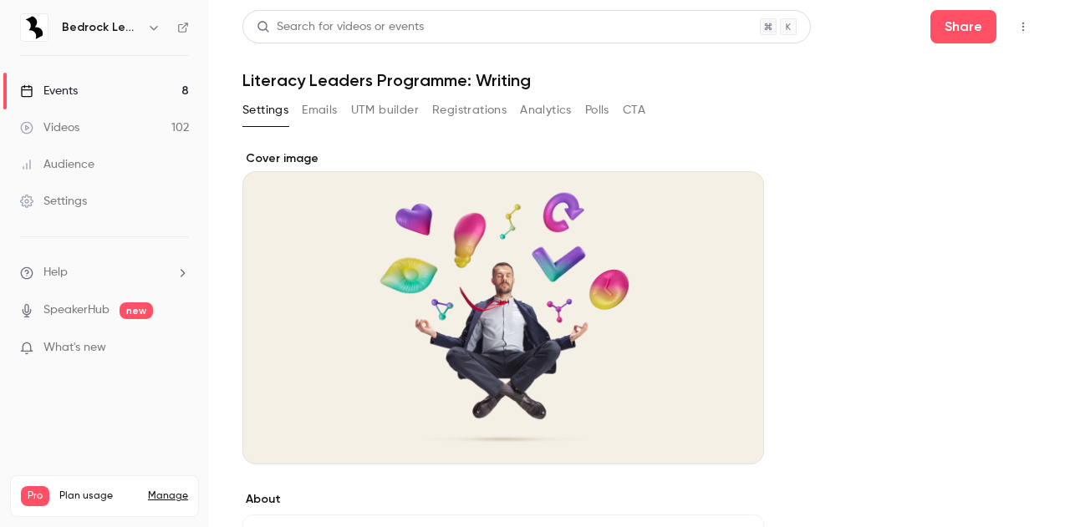
click at [109, 79] on link "Events 8" at bounding box center [104, 91] width 209 height 37
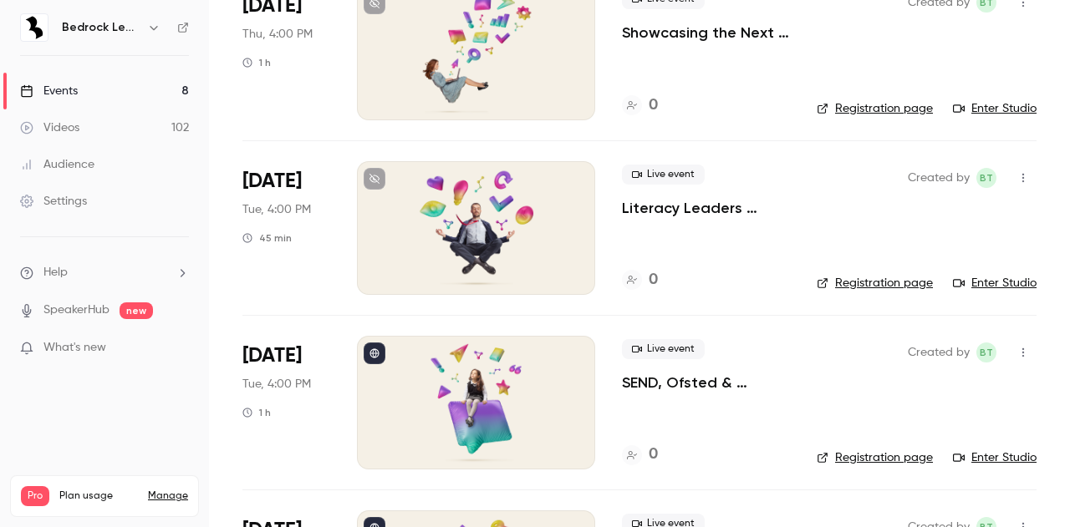
scroll to position [971, 0]
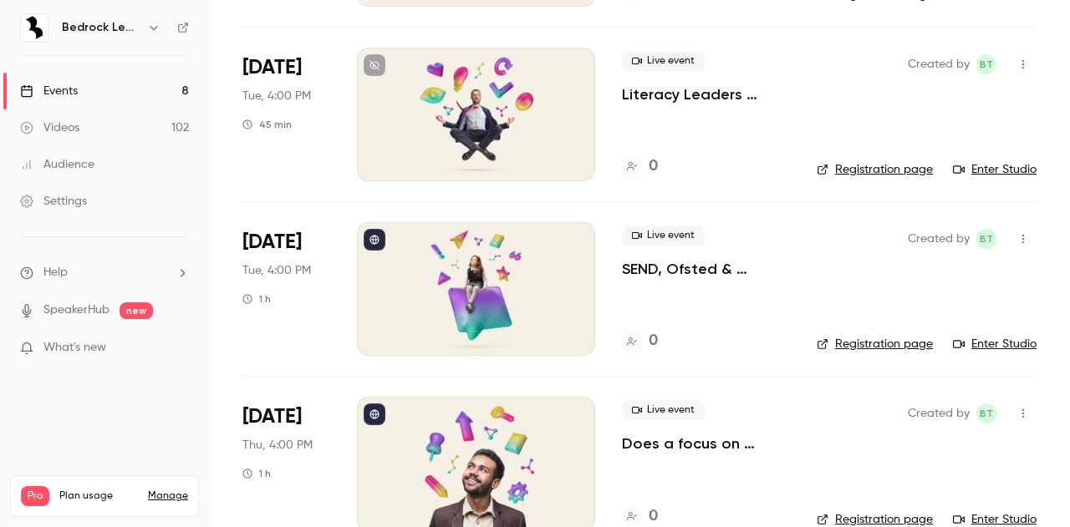
click at [497, 315] on div at bounding box center [476, 289] width 238 height 134
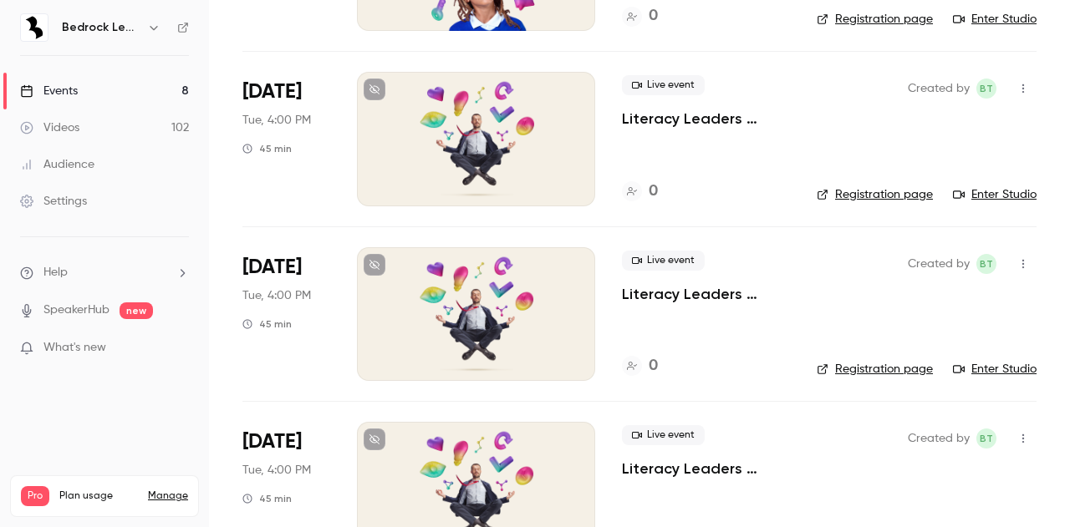
scroll to position [431, 0]
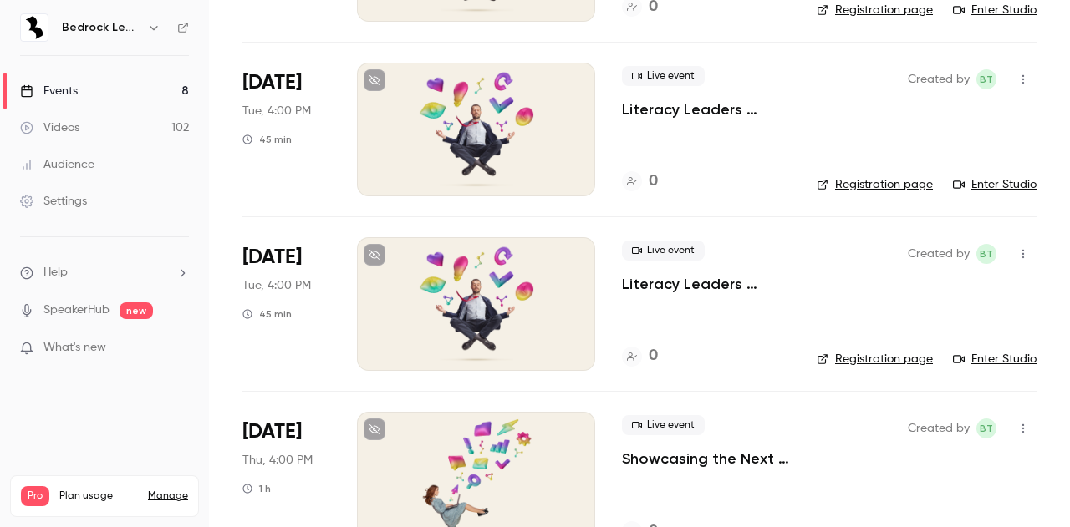
click at [455, 296] on div at bounding box center [476, 304] width 238 height 134
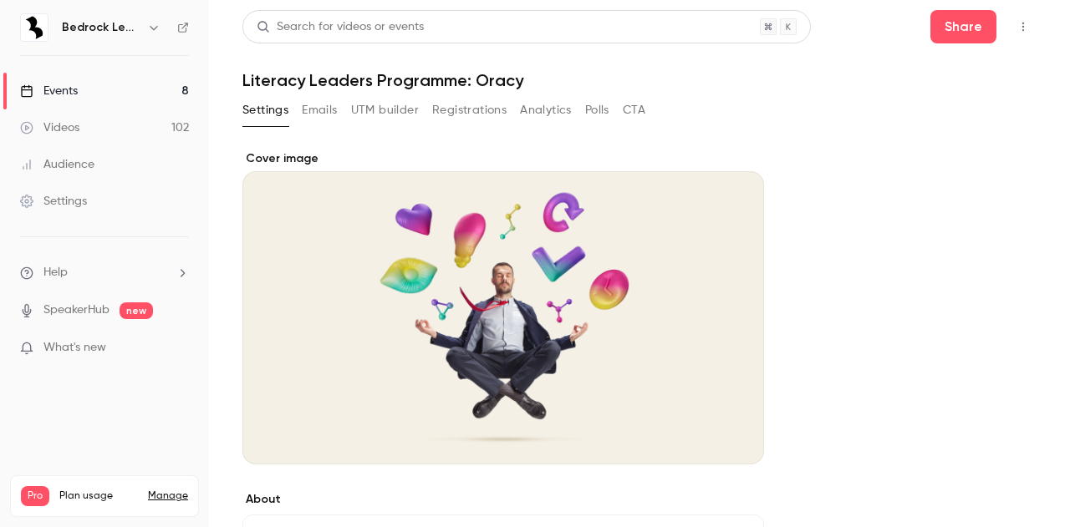
click at [1016, 32] on icon "button" at bounding box center [1022, 27] width 13 height 12
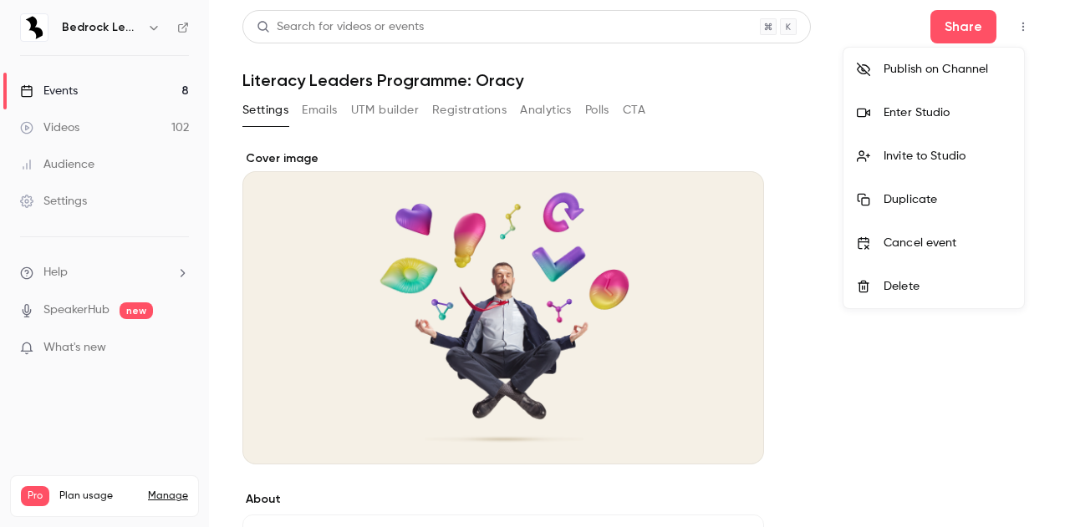
click at [938, 145] on li "Invite to Studio" at bounding box center [933, 156] width 180 height 43
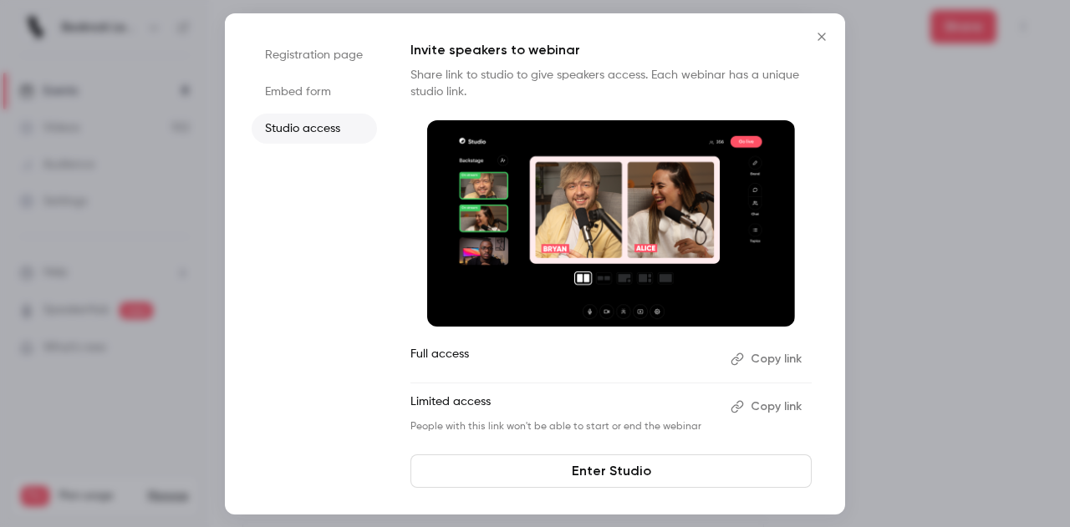
click at [750, 355] on button "Copy link" at bounding box center [768, 359] width 88 height 27
click at [821, 34] on icon "Close" at bounding box center [821, 36] width 20 height 13
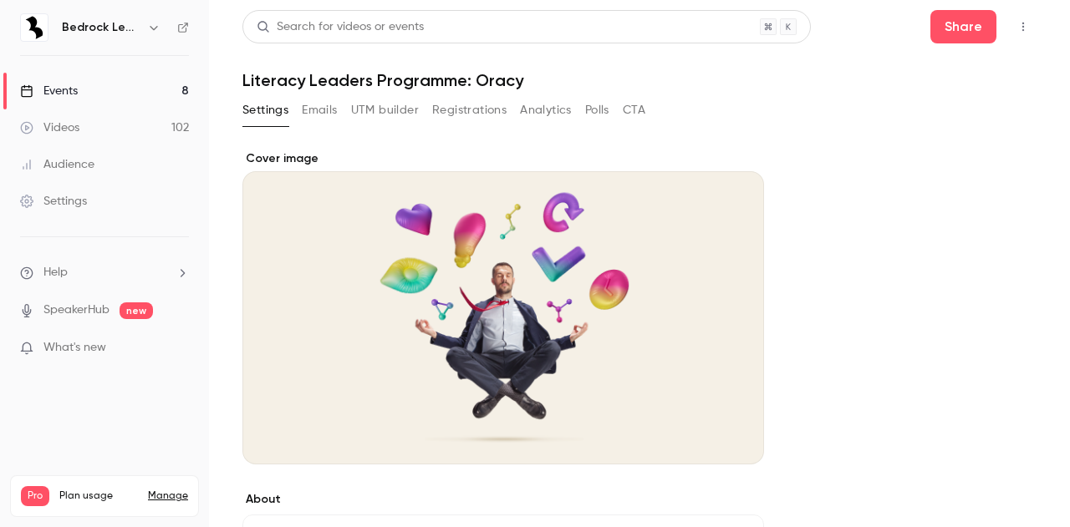
click at [39, 86] on div "Events" at bounding box center [49, 91] width 58 height 17
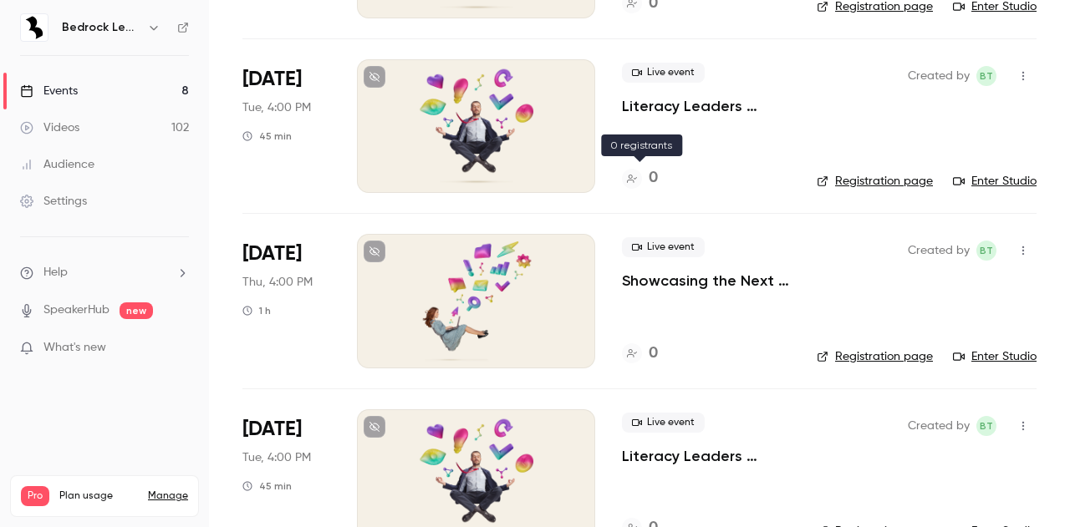
scroll to position [610, 0]
click at [672, 277] on p "Showcasing the Next Generation of Bedrock" at bounding box center [706, 280] width 168 height 20
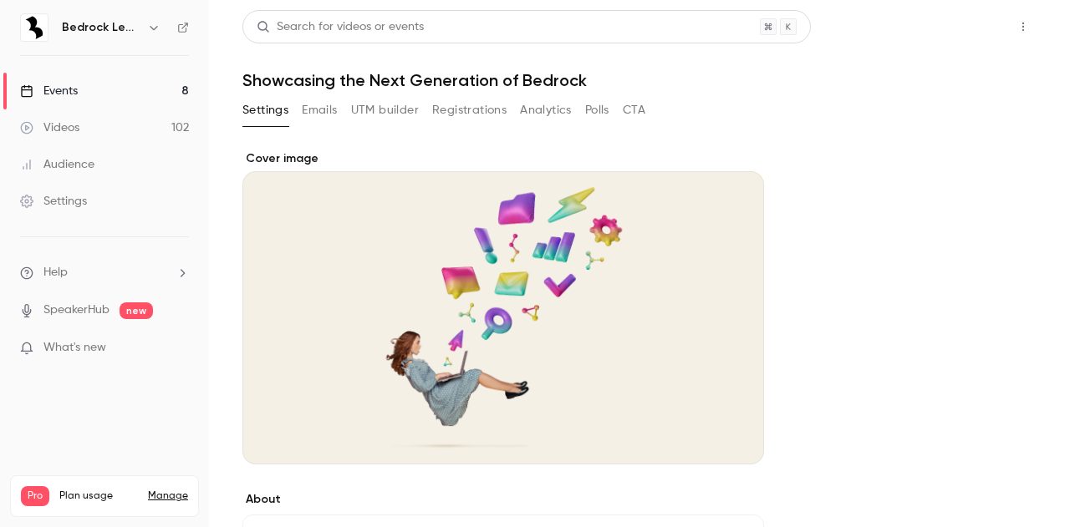
click at [953, 34] on button "Share" at bounding box center [963, 26] width 66 height 33
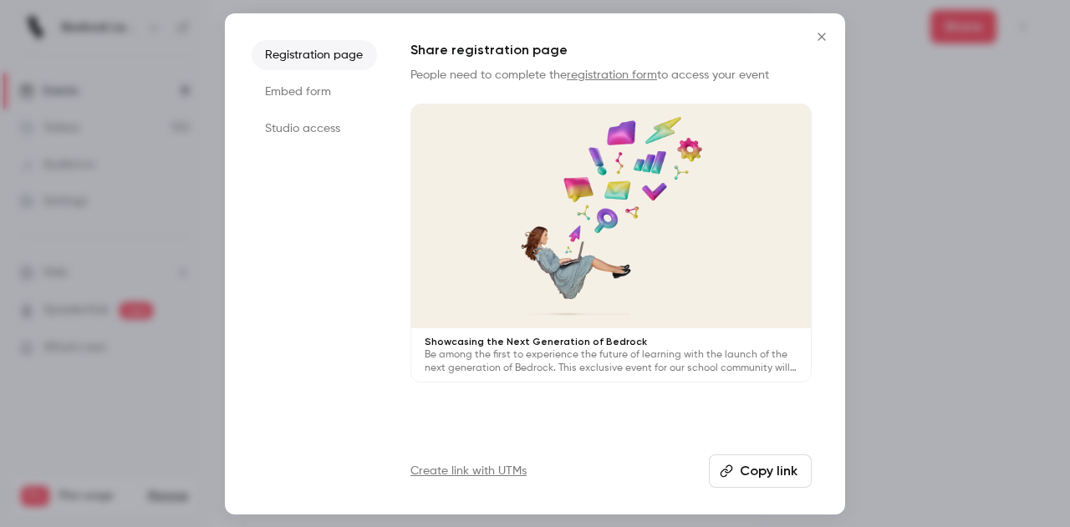
click at [755, 469] on button "Copy link" at bounding box center [760, 471] width 103 height 33
click at [821, 37] on icon "Close" at bounding box center [821, 37] width 8 height 8
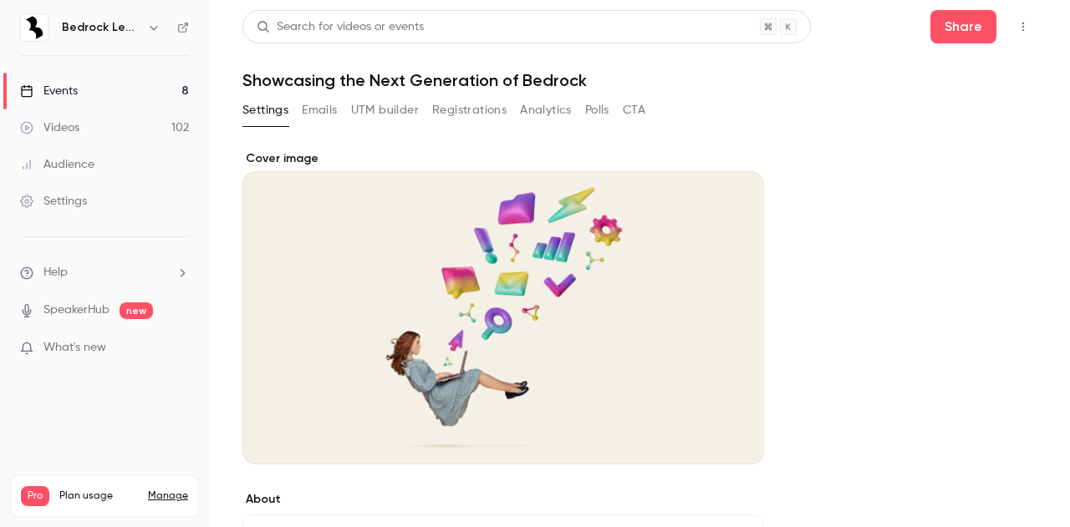
click at [1009, 28] on button "button" at bounding box center [1022, 26] width 27 height 27
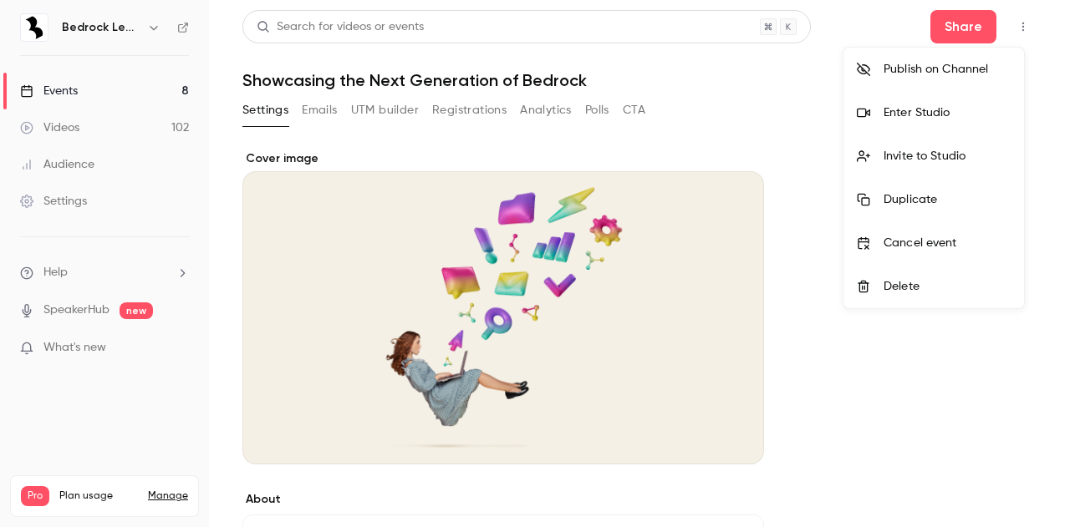
click at [903, 161] on div "Invite to Studio" at bounding box center [946, 156] width 127 height 17
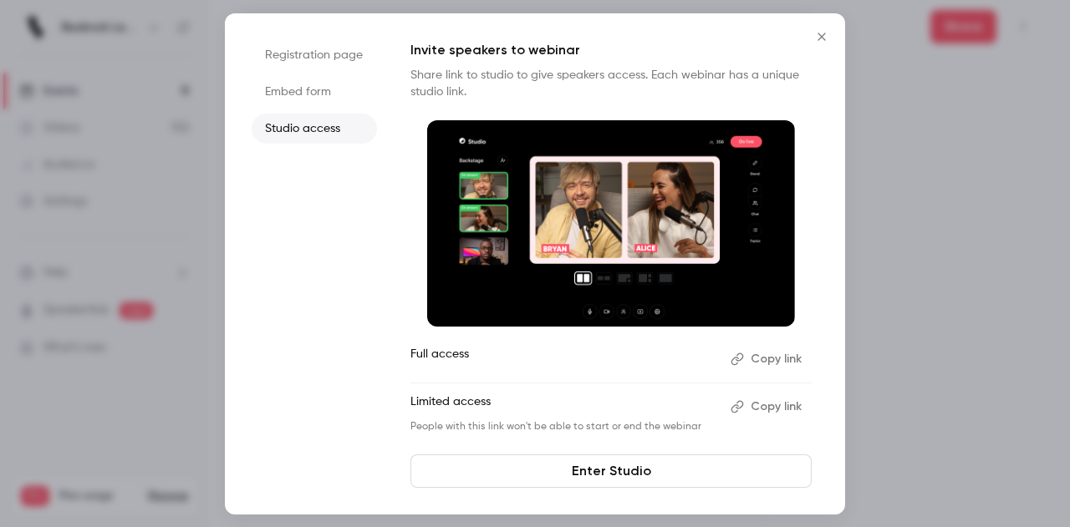
click at [765, 357] on button "Copy link" at bounding box center [768, 359] width 88 height 27
click at [821, 29] on button "Close" at bounding box center [821, 36] width 33 height 33
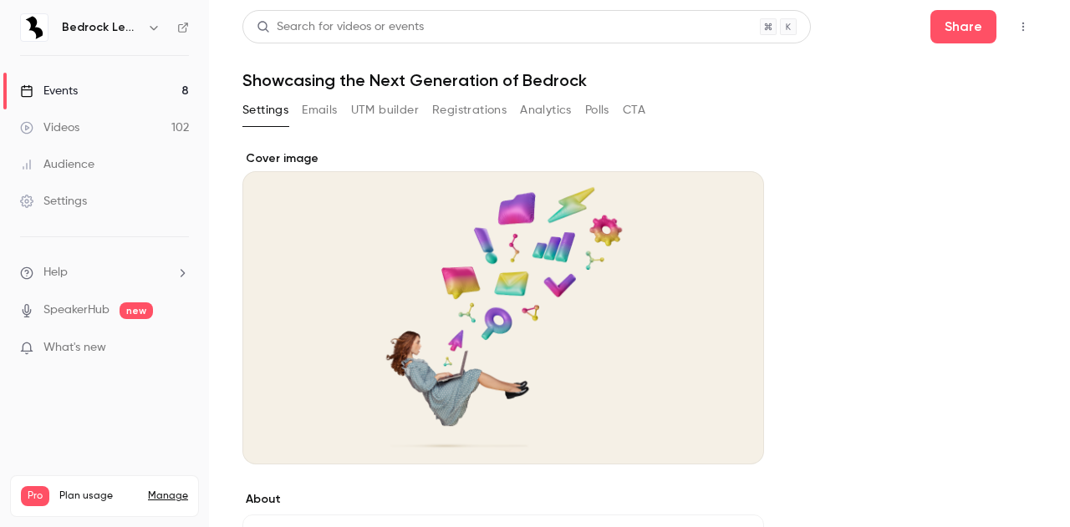
click at [76, 83] on div "Events" at bounding box center [49, 91] width 58 height 17
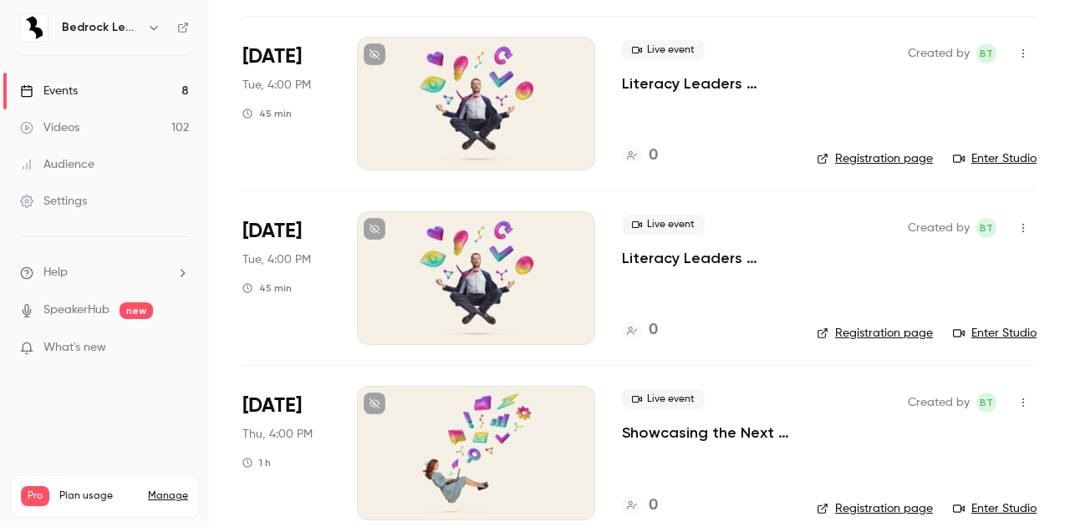
scroll to position [710, 0]
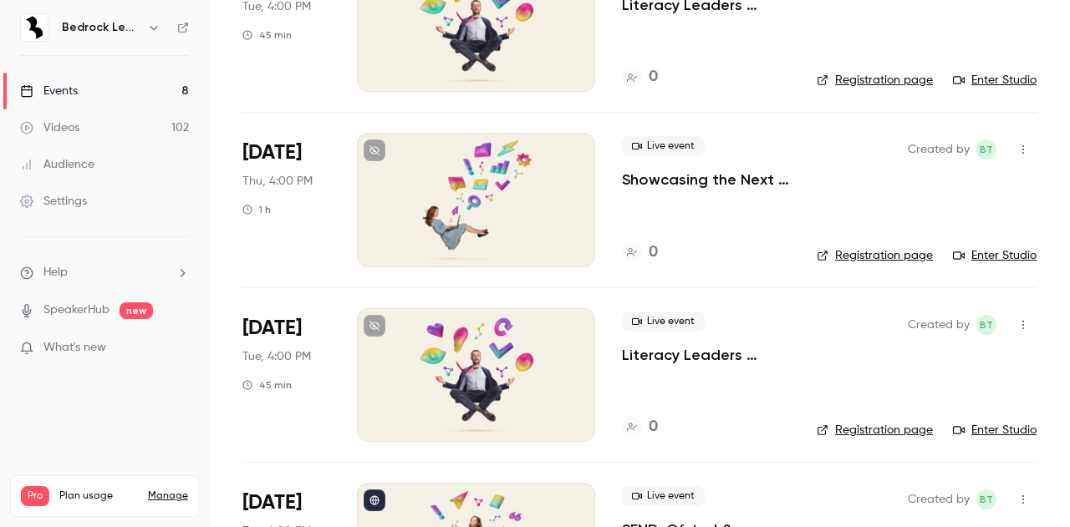
click at [548, 329] on div at bounding box center [476, 375] width 238 height 134
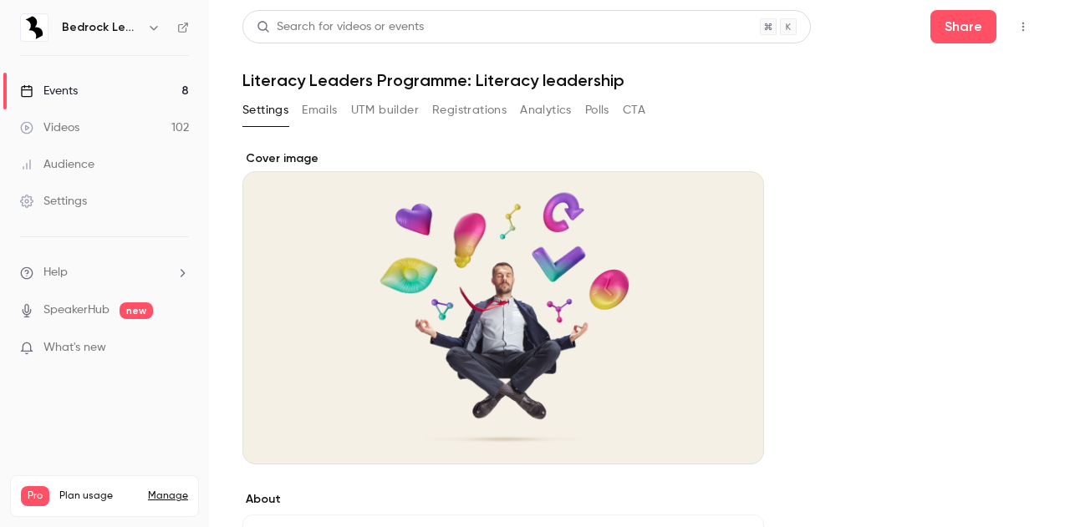
click at [1016, 24] on button "button" at bounding box center [1022, 26] width 27 height 27
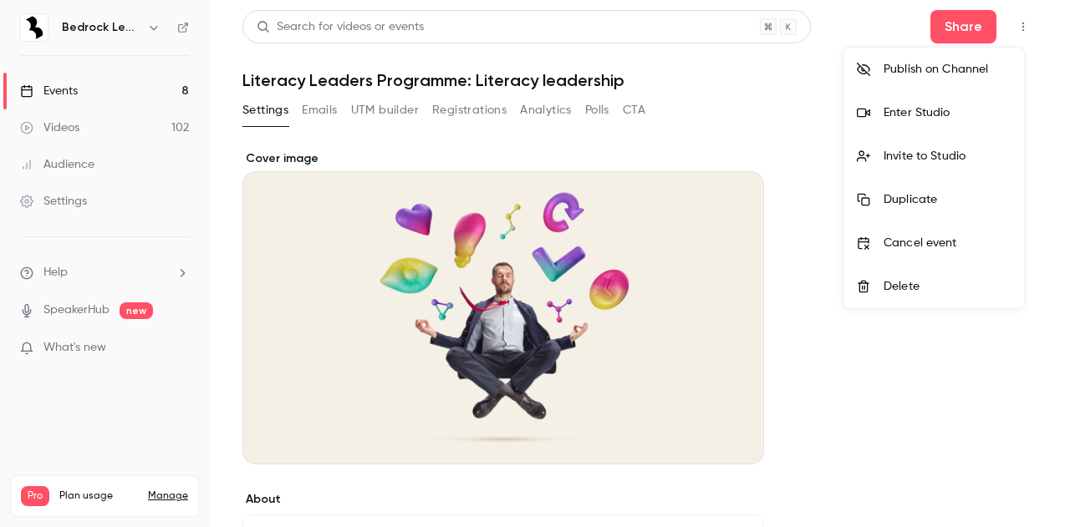
click at [924, 146] on li "Invite to Studio" at bounding box center [933, 156] width 180 height 43
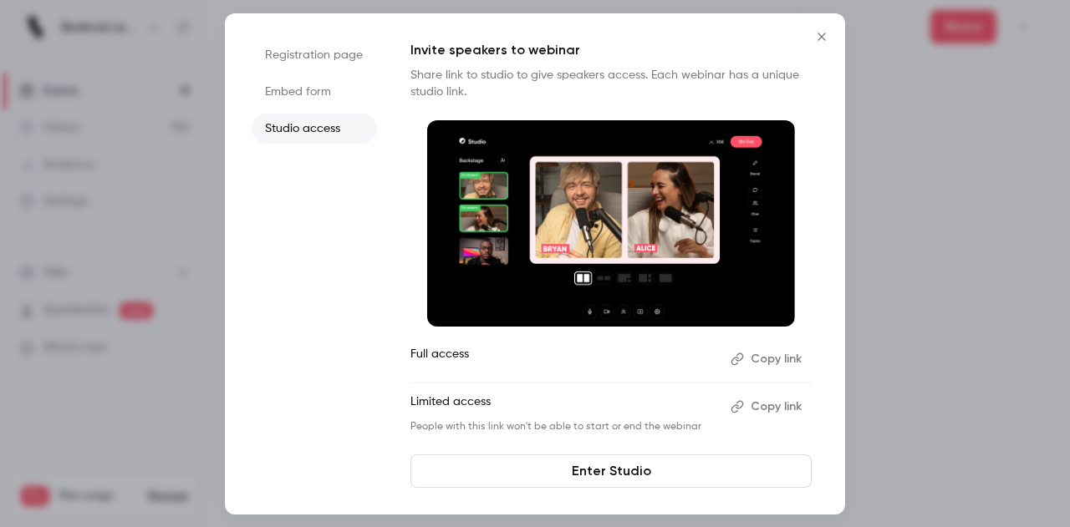
click at [743, 350] on button "Copy link" at bounding box center [768, 359] width 88 height 27
click at [818, 33] on icon "Close" at bounding box center [821, 37] width 8 height 8
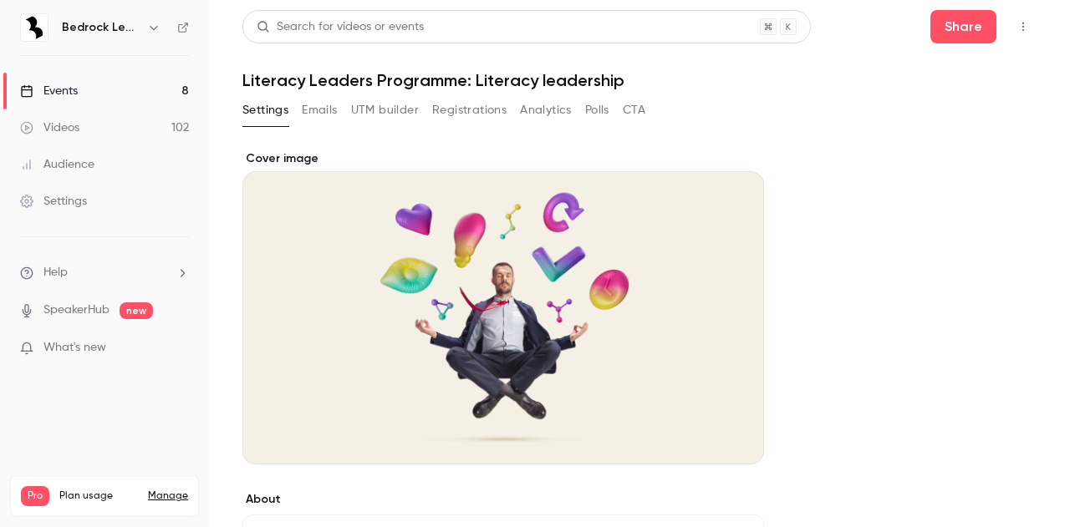
click at [79, 84] on link "Events 8" at bounding box center [104, 91] width 209 height 37
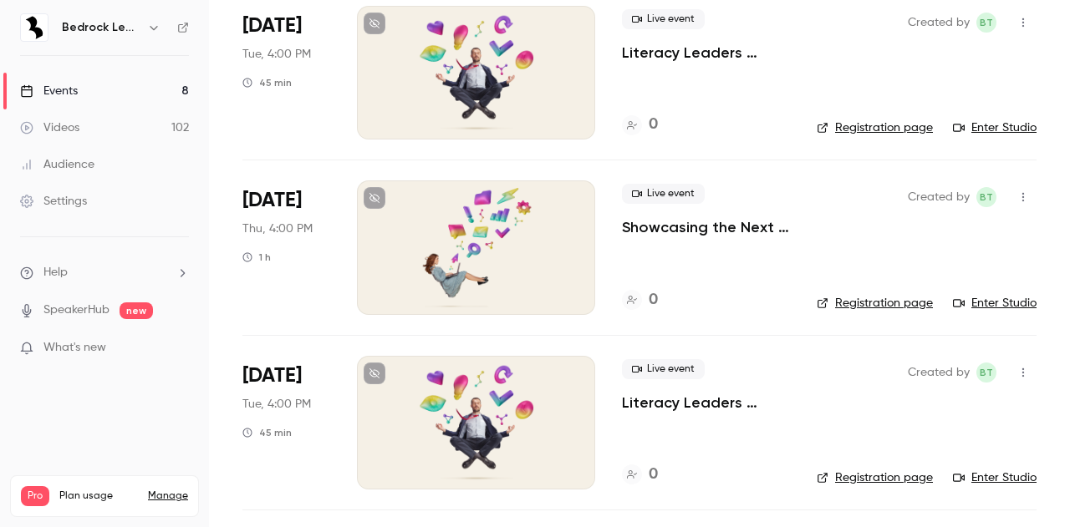
scroll to position [1003, 0]
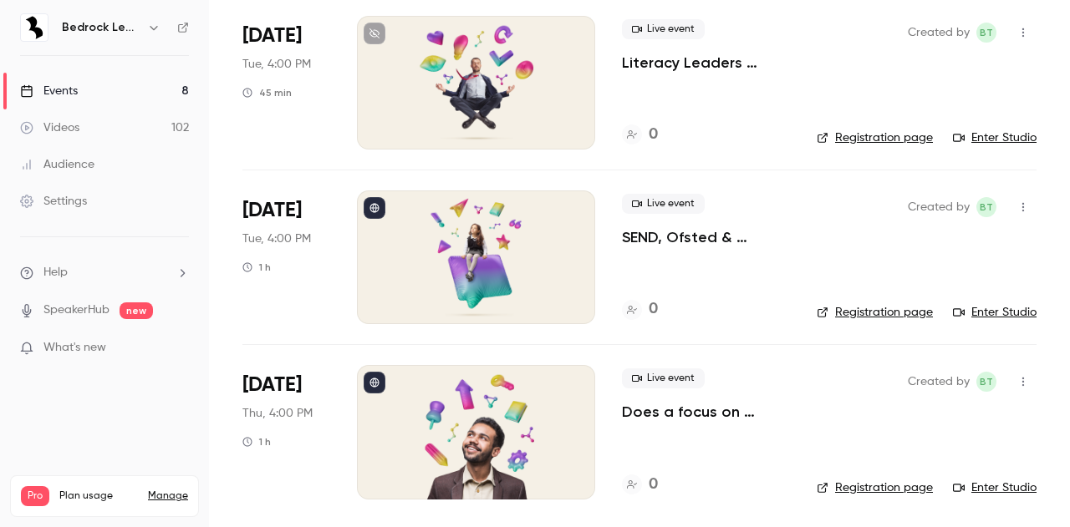
click at [502, 264] on div at bounding box center [476, 258] width 238 height 134
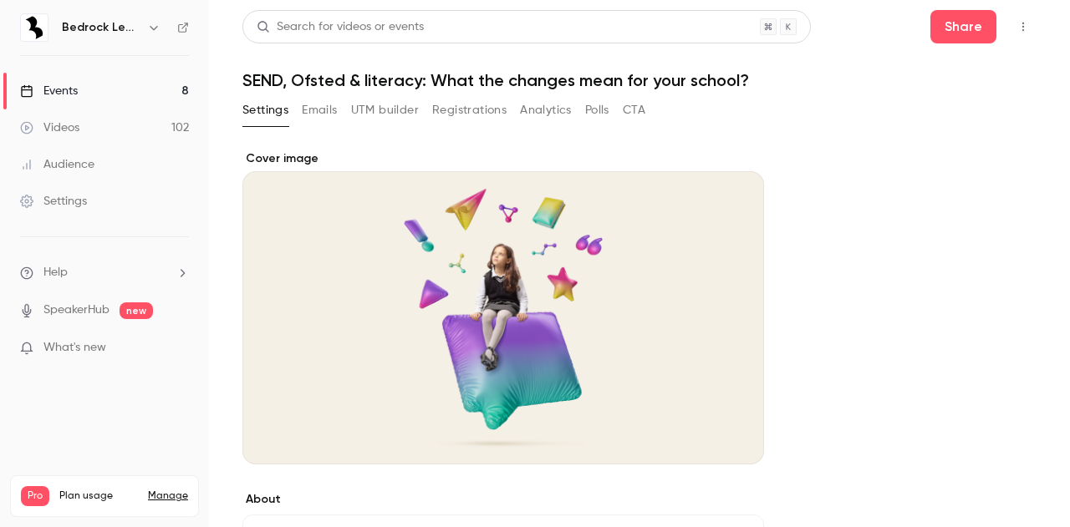
click at [1016, 28] on icon "button" at bounding box center [1022, 27] width 13 height 12
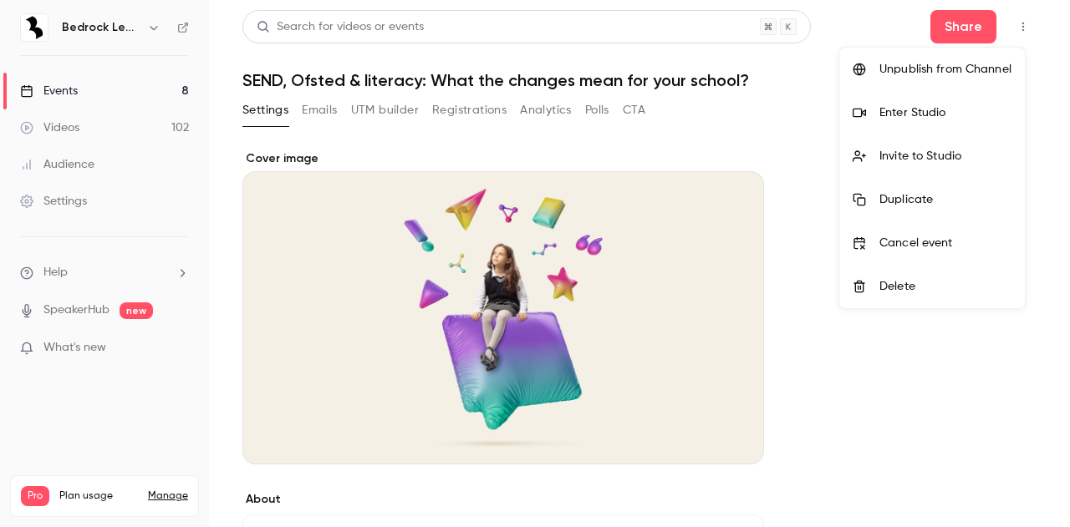
click at [935, 157] on div "Invite to Studio" at bounding box center [945, 156] width 132 height 17
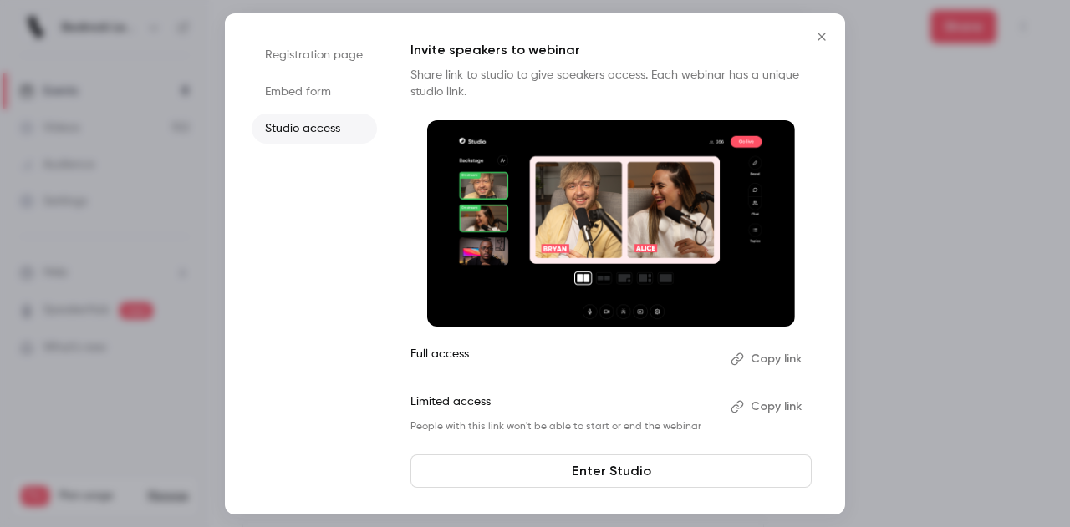
click at [786, 362] on button "Copy link" at bounding box center [768, 359] width 88 height 27
click at [822, 38] on icon "Close" at bounding box center [821, 37] width 8 height 8
